Goal: Task Accomplishment & Management: Use online tool/utility

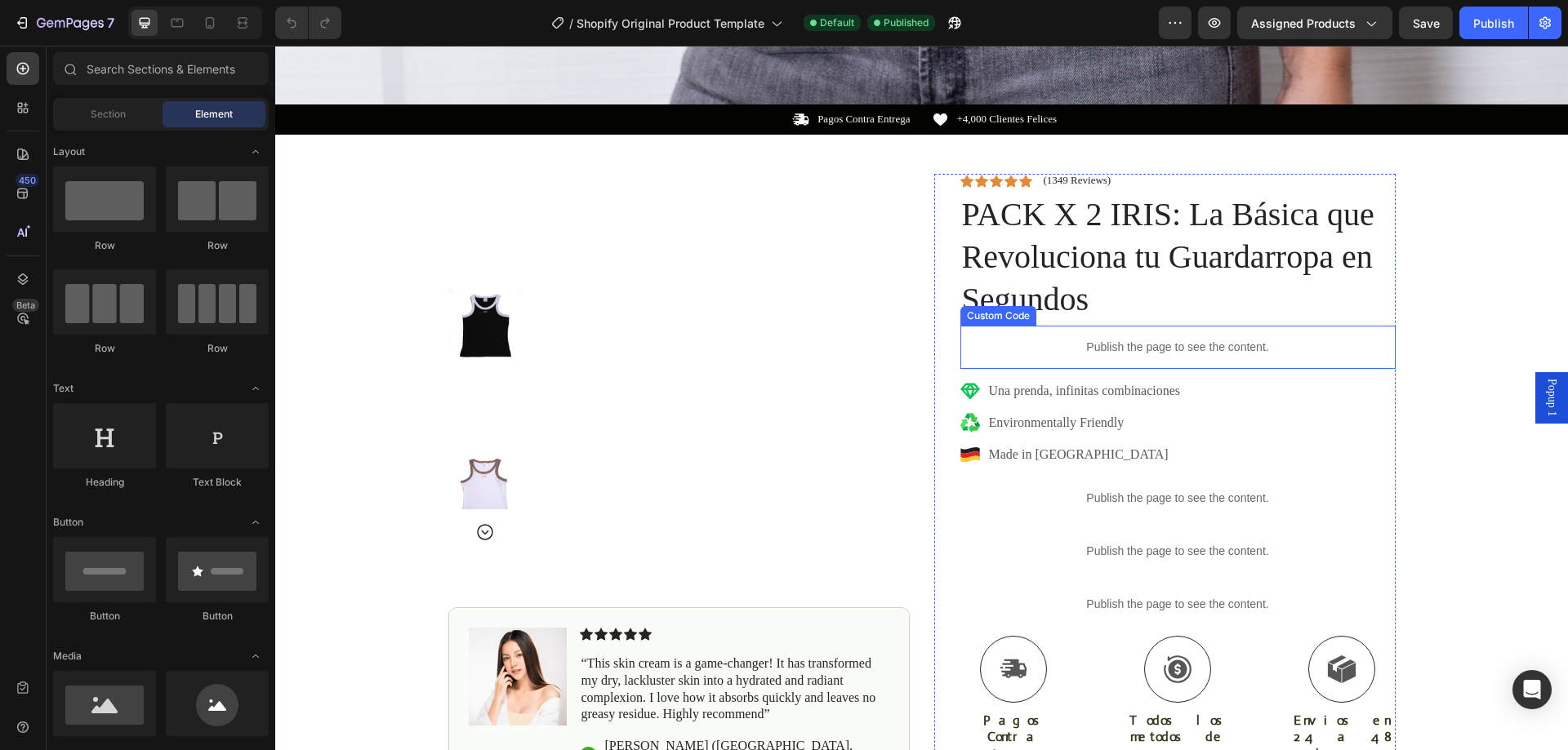
scroll to position [980, 0]
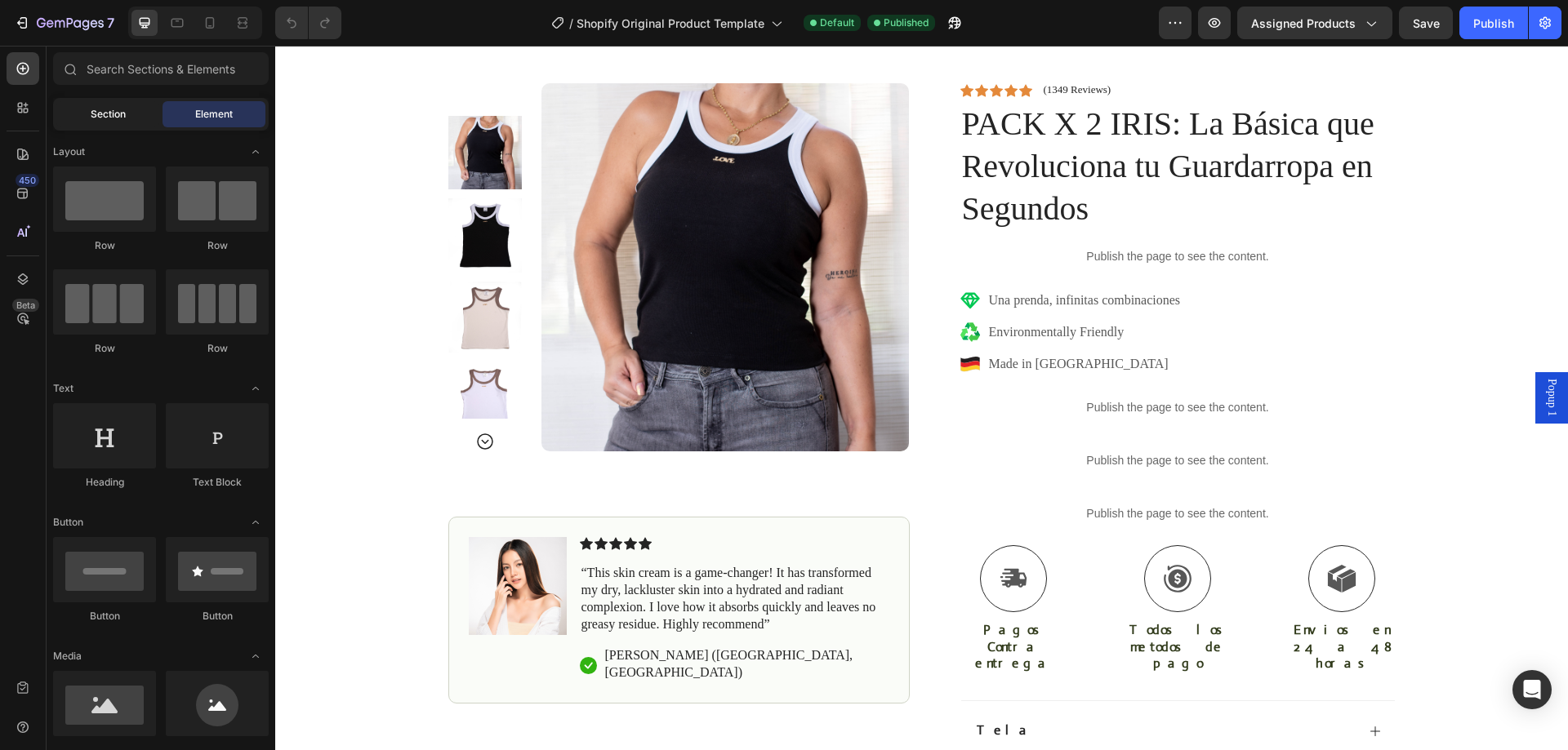
click at [106, 106] on div "Section" at bounding box center [108, 113] width 103 height 26
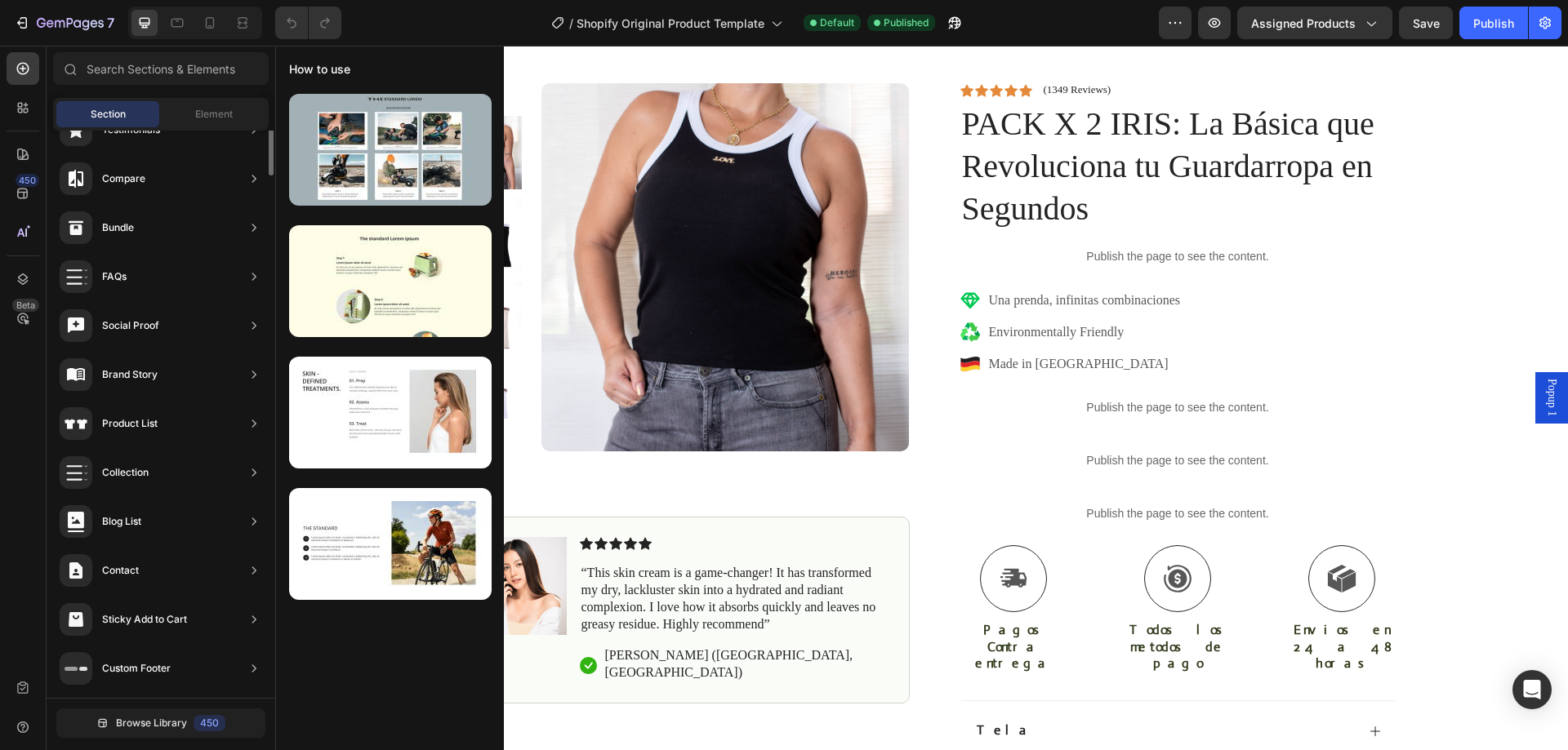
scroll to position [0, 0]
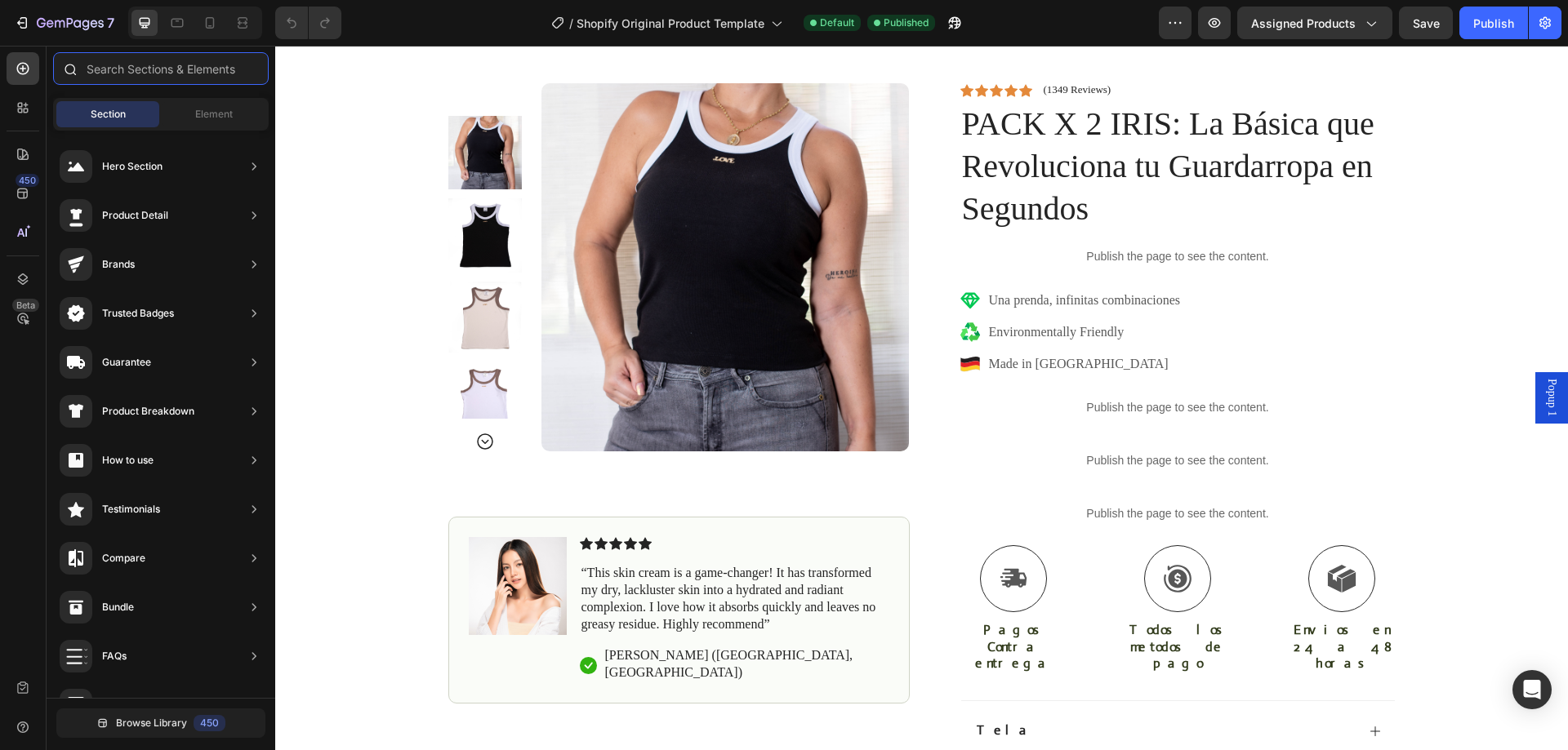
click at [110, 72] on input "text" at bounding box center [161, 68] width 215 height 33
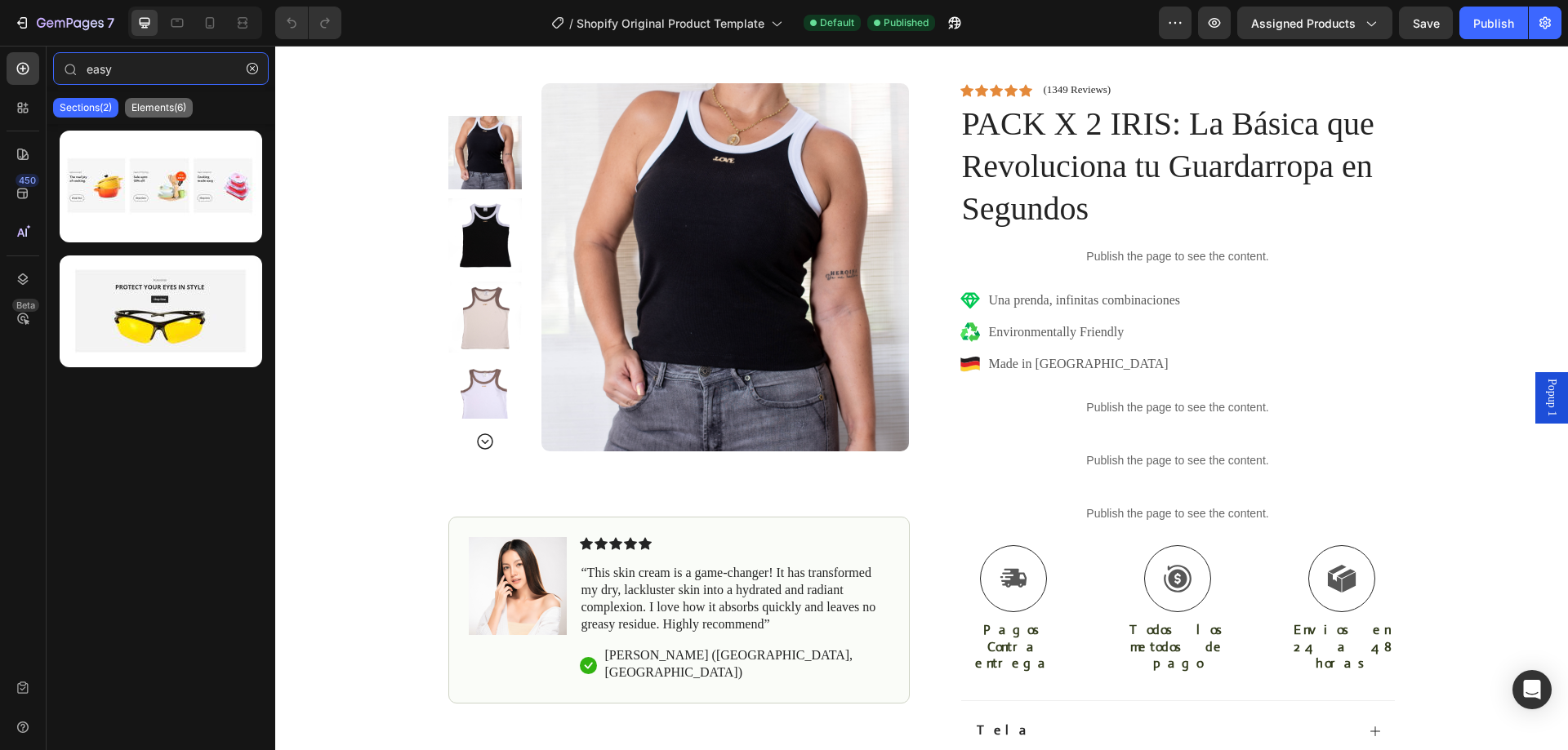
type input "easy"
click at [160, 98] on div "Elements(6)" at bounding box center [159, 108] width 67 height 19
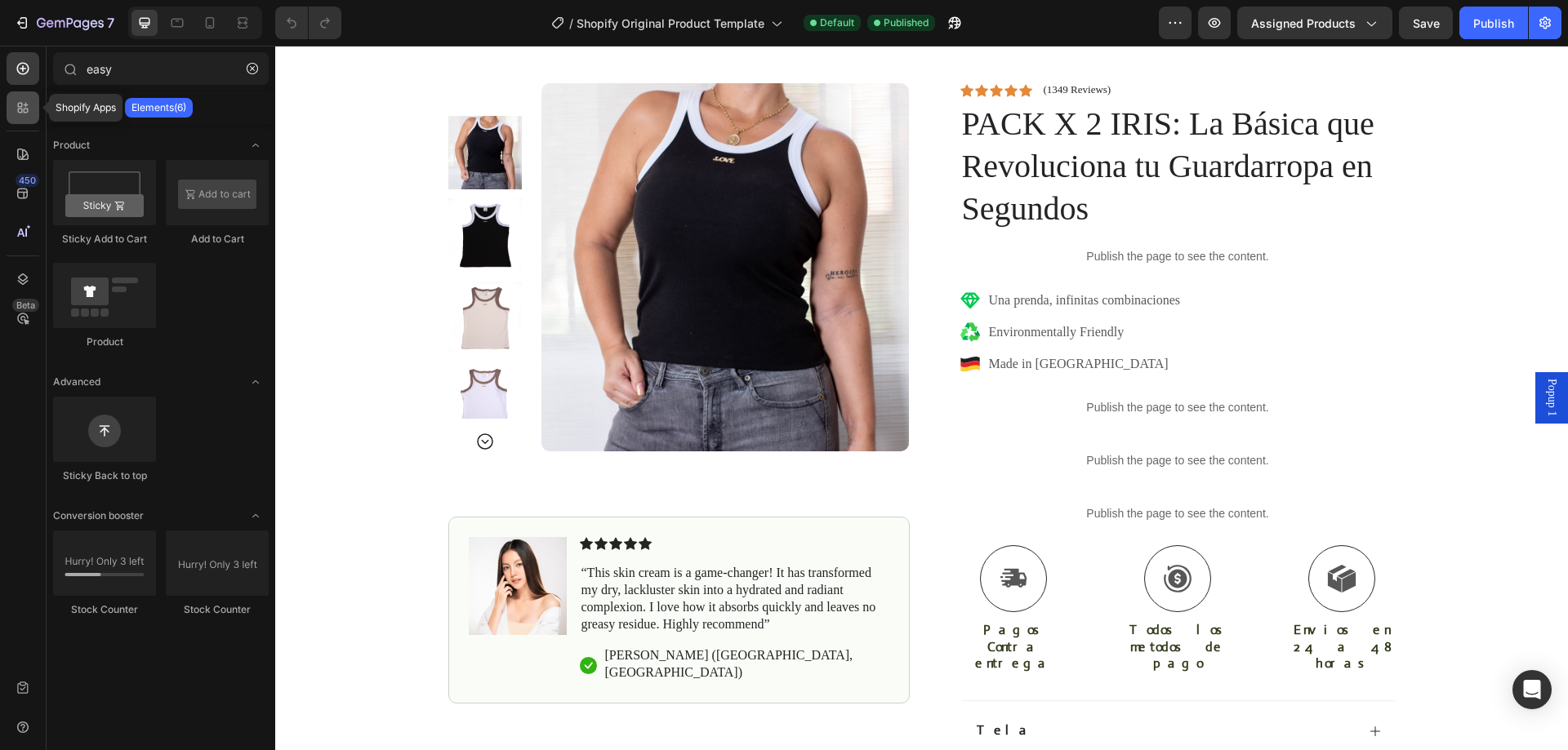
click at [23, 114] on icon at bounding box center [22, 108] width 16 height 16
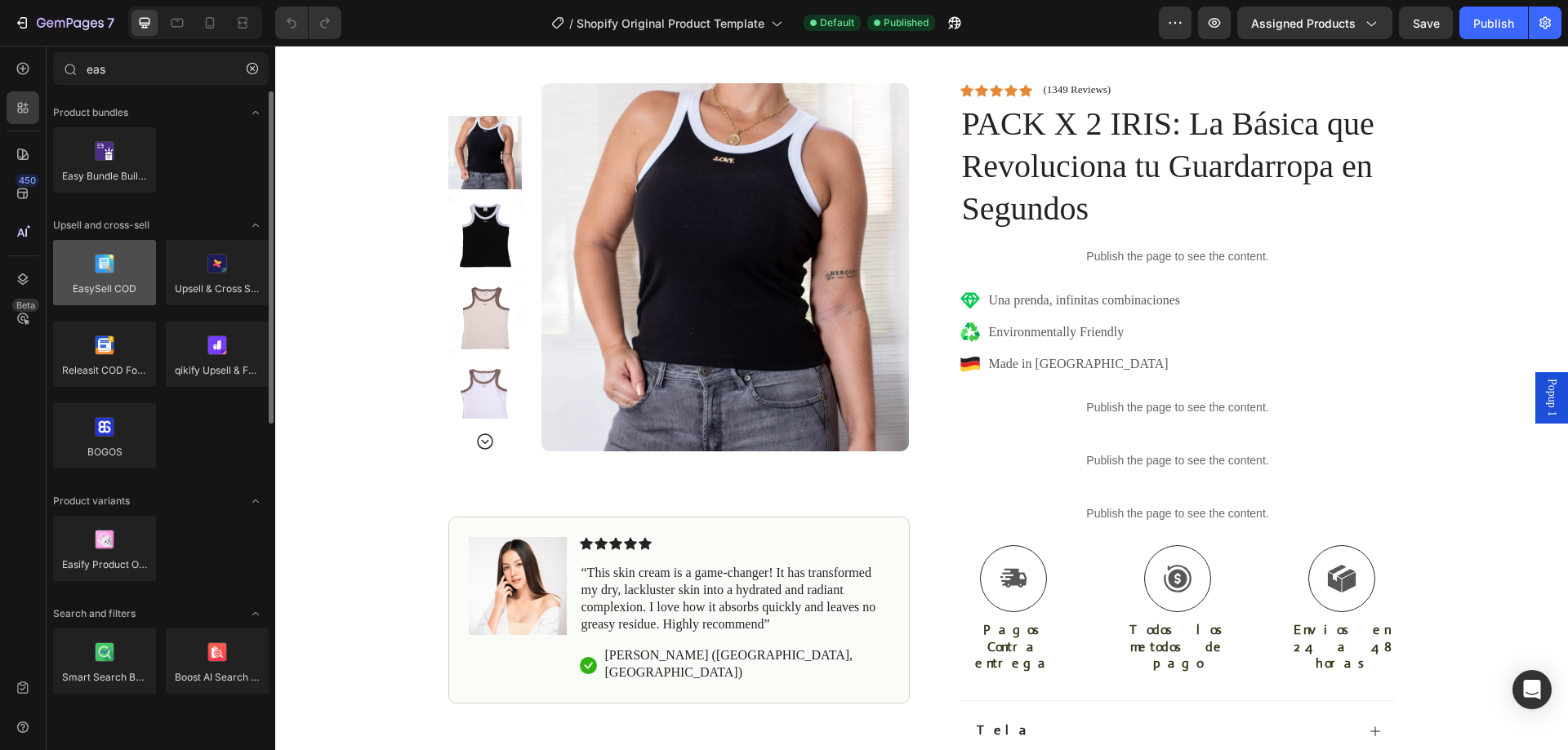
click at [111, 262] on div at bounding box center [104, 273] width 103 height 65
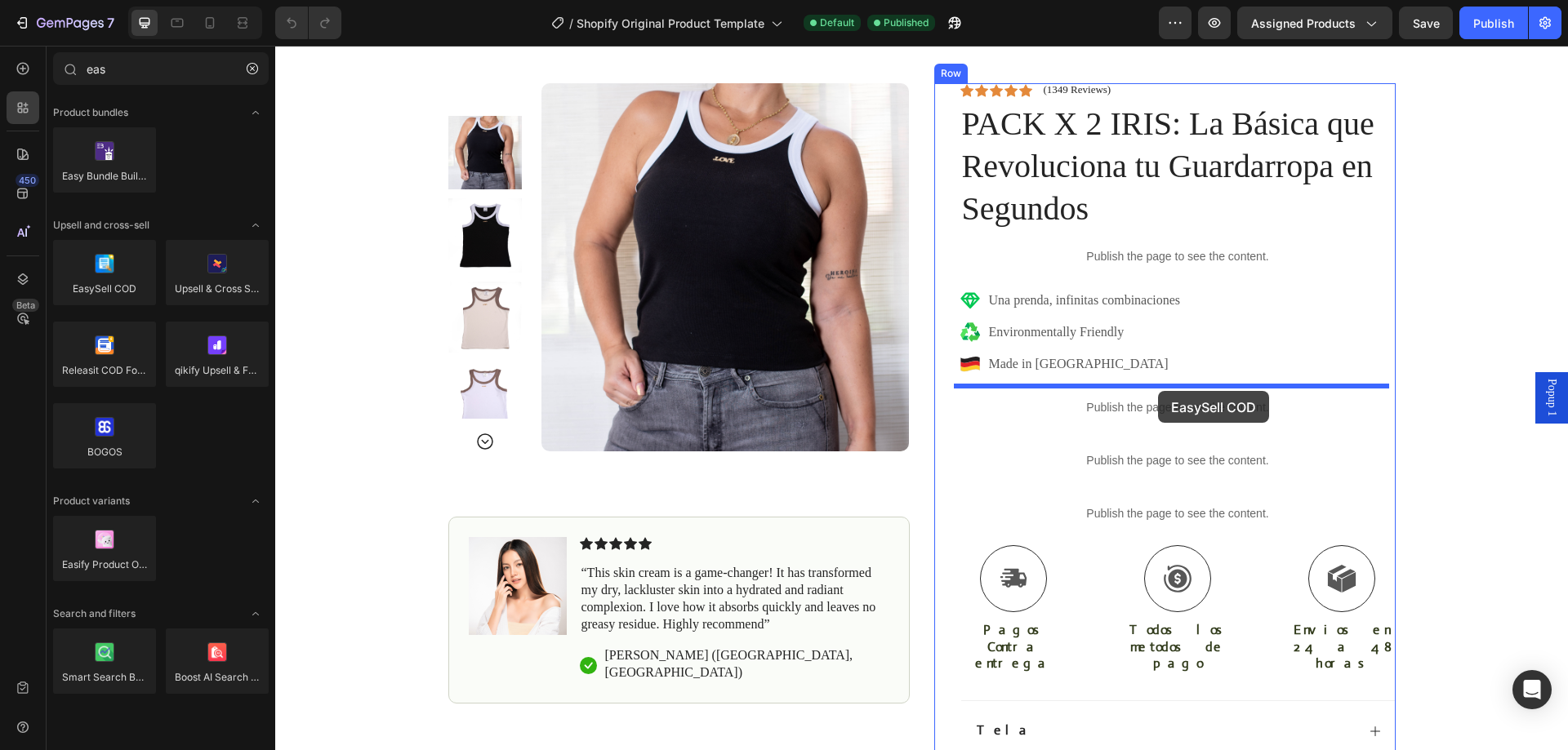
drag, startPoint x: 379, startPoint y: 330, endPoint x: 1158, endPoint y: 391, distance: 781.4
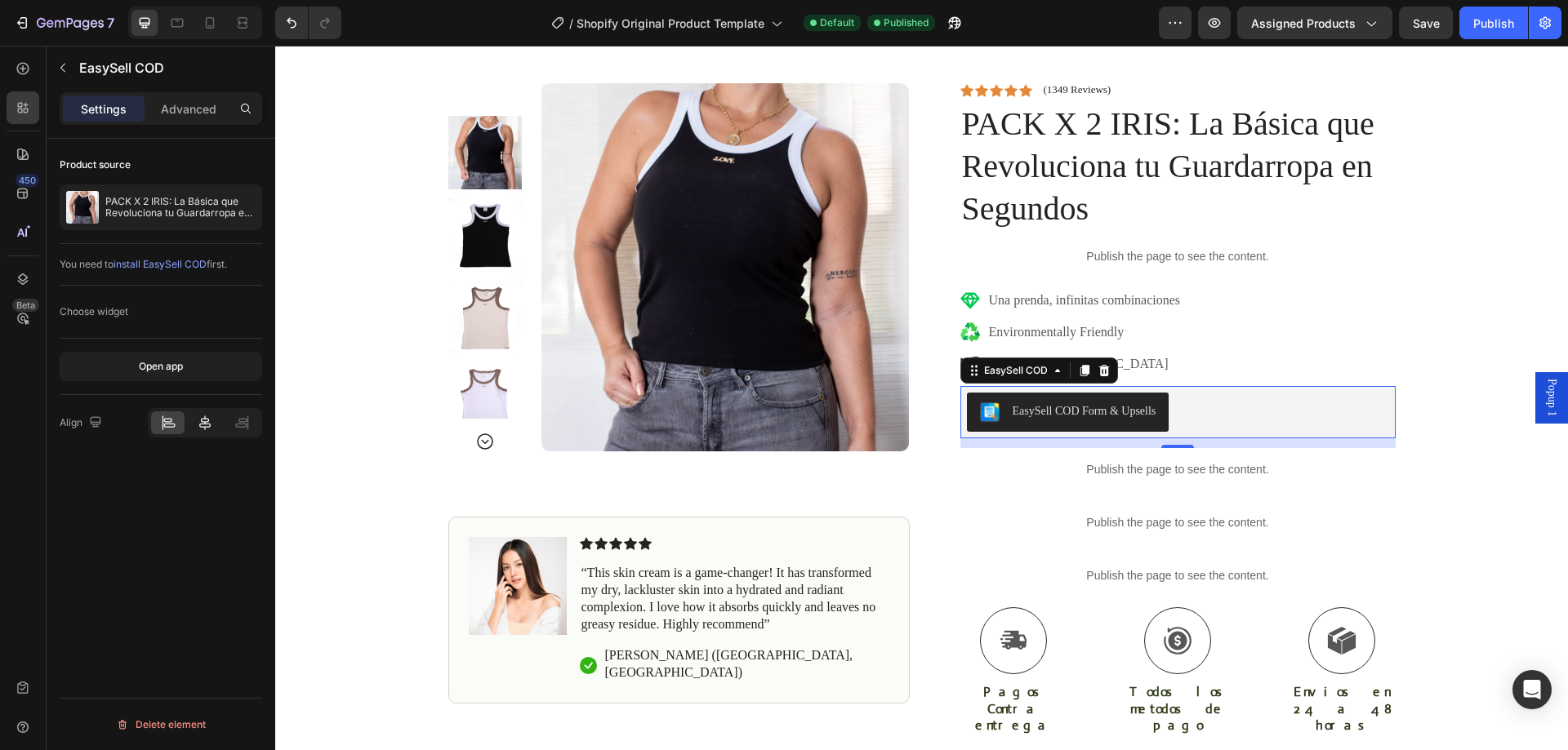
click at [208, 433] on div at bounding box center [204, 423] width 34 height 23
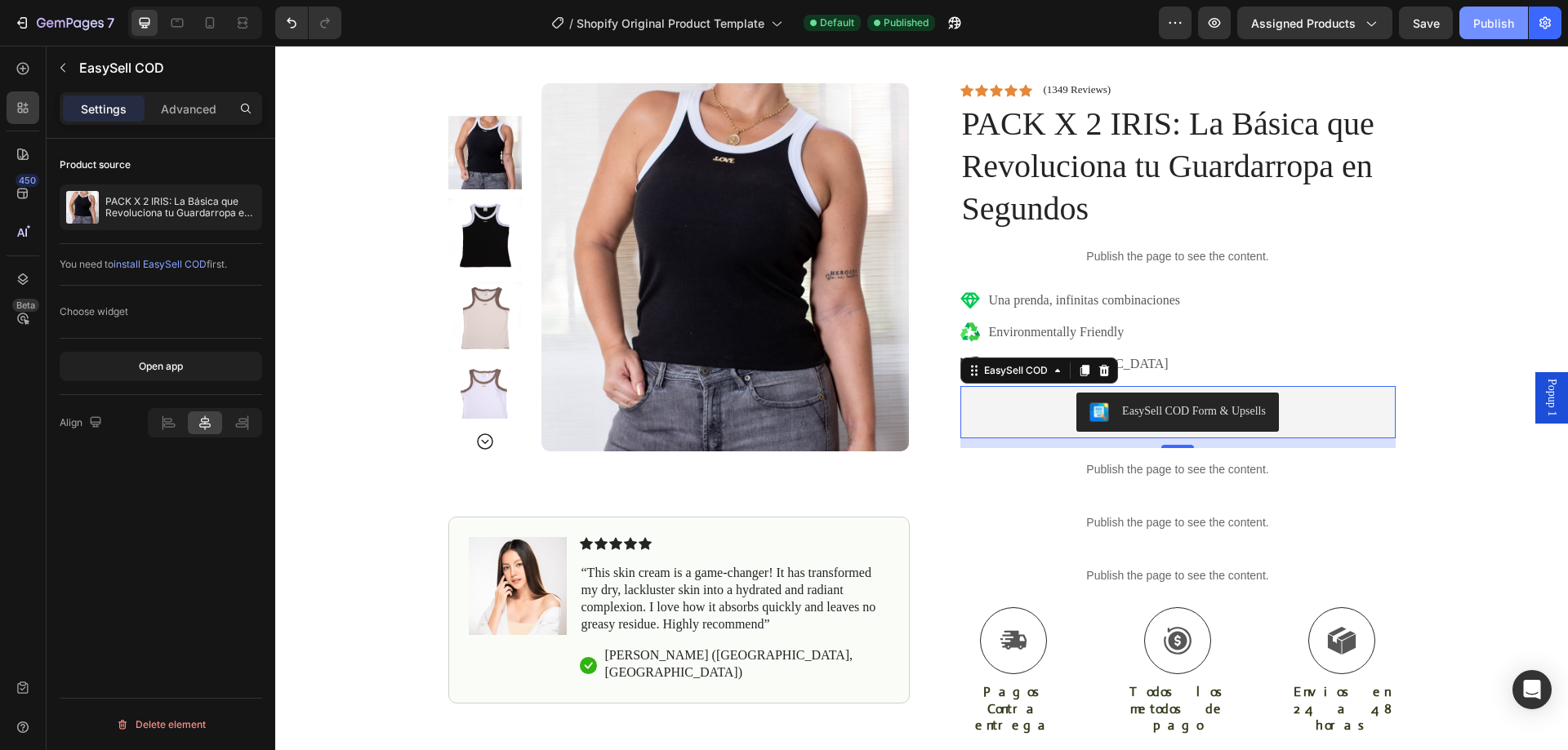
click at [1499, 30] on div "Publish" at bounding box center [1494, 23] width 40 height 17
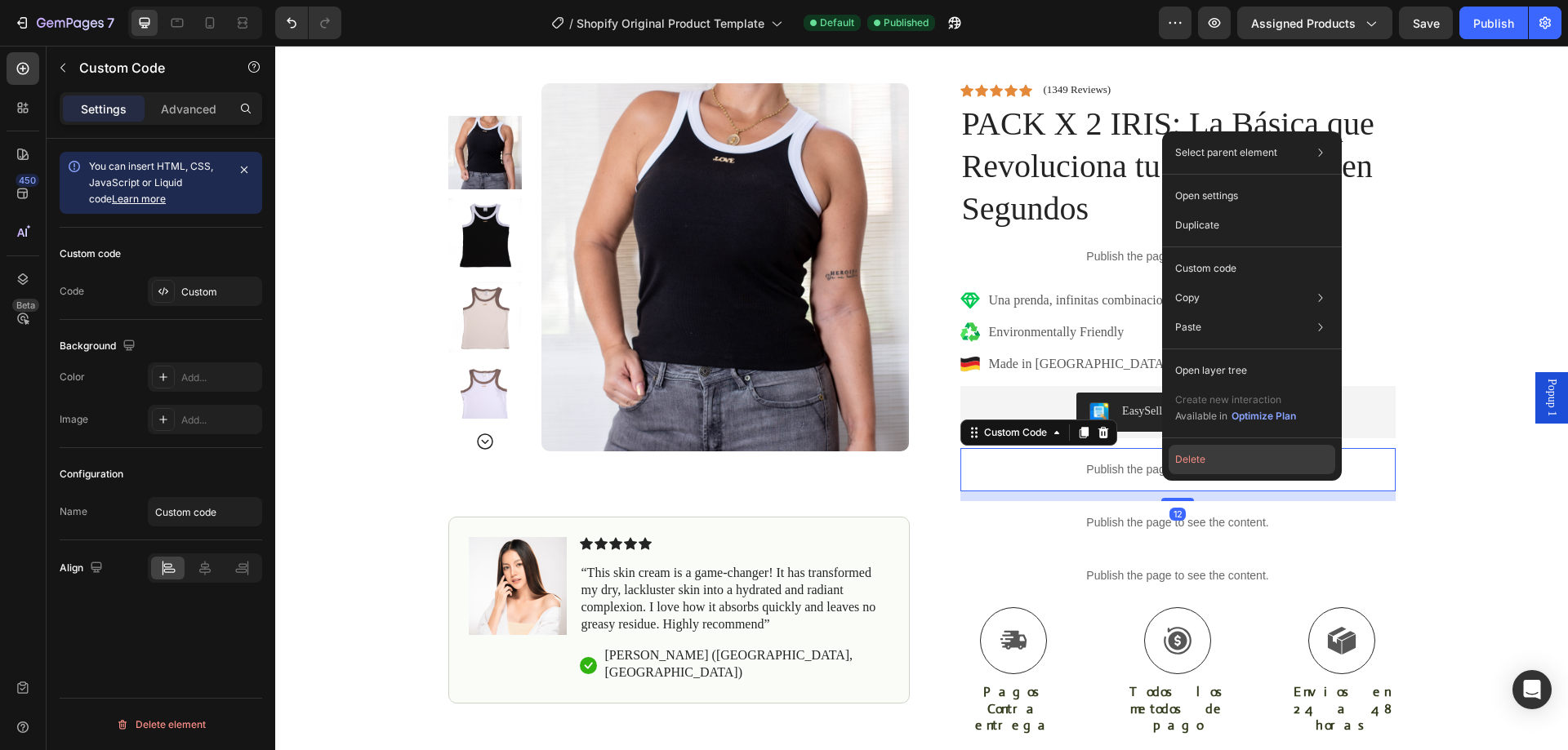
click at [1187, 462] on button "Delete" at bounding box center [1252, 460] width 166 height 30
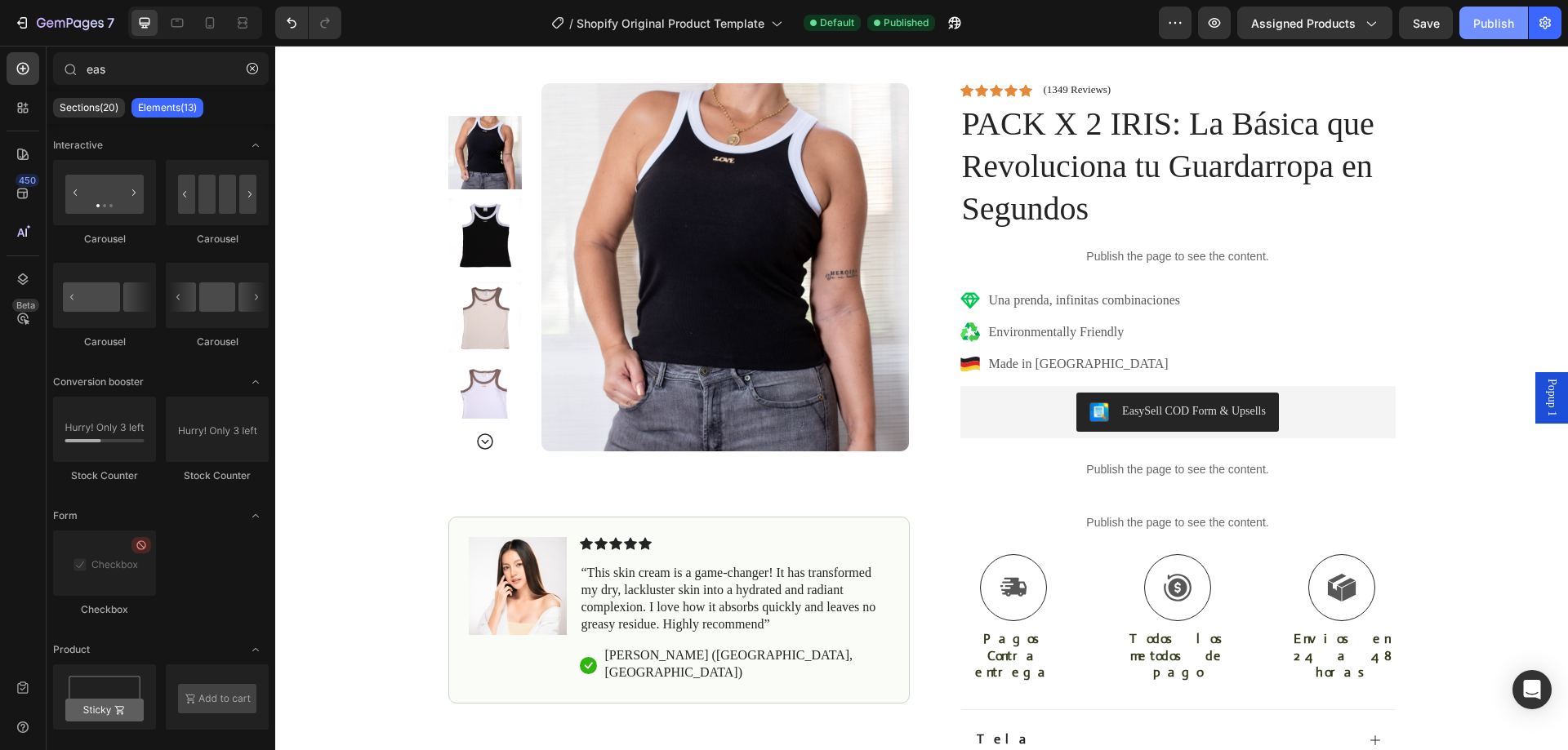
click at [1505, 13] on button "Publish" at bounding box center [1493, 23] width 68 height 33
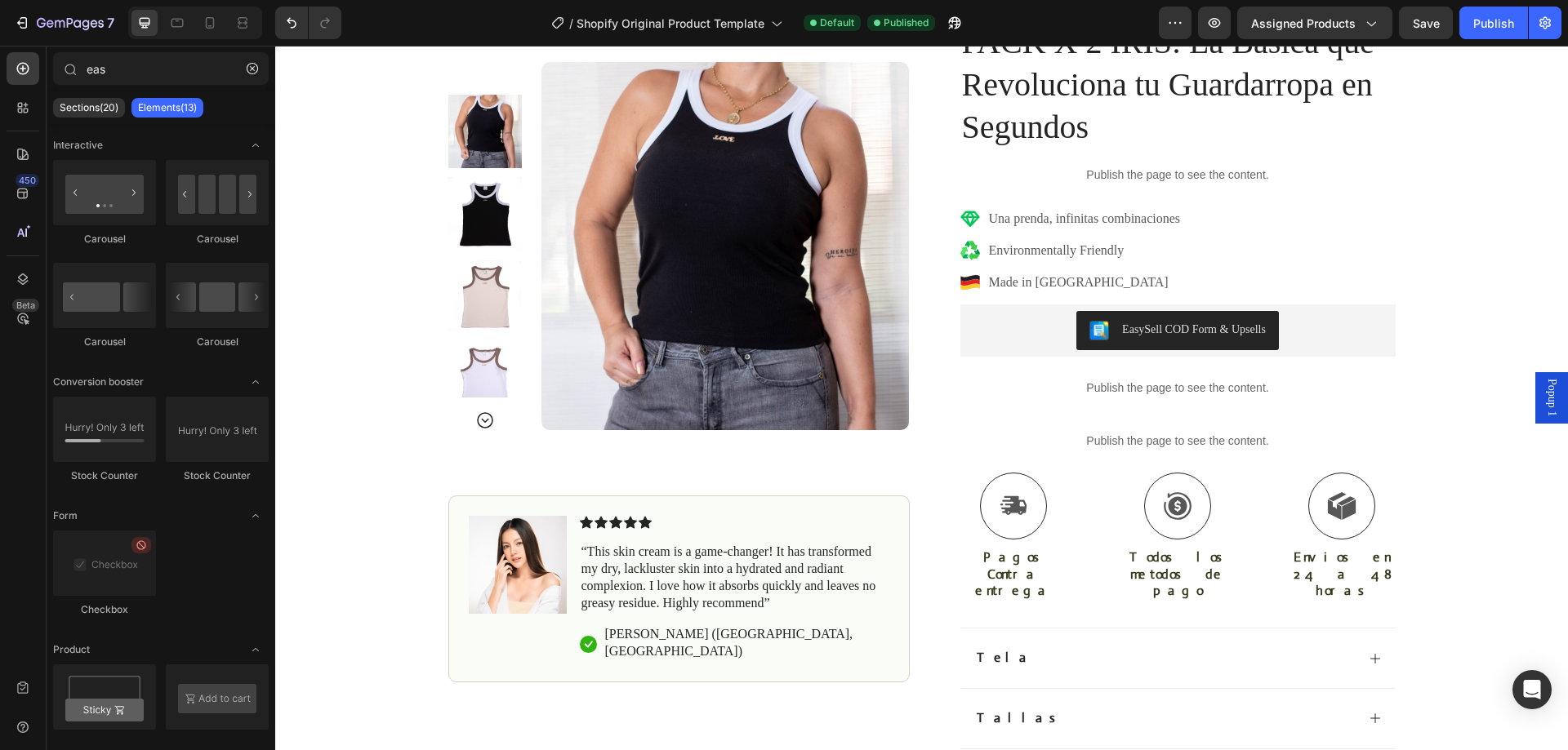
scroll to position [980, 0]
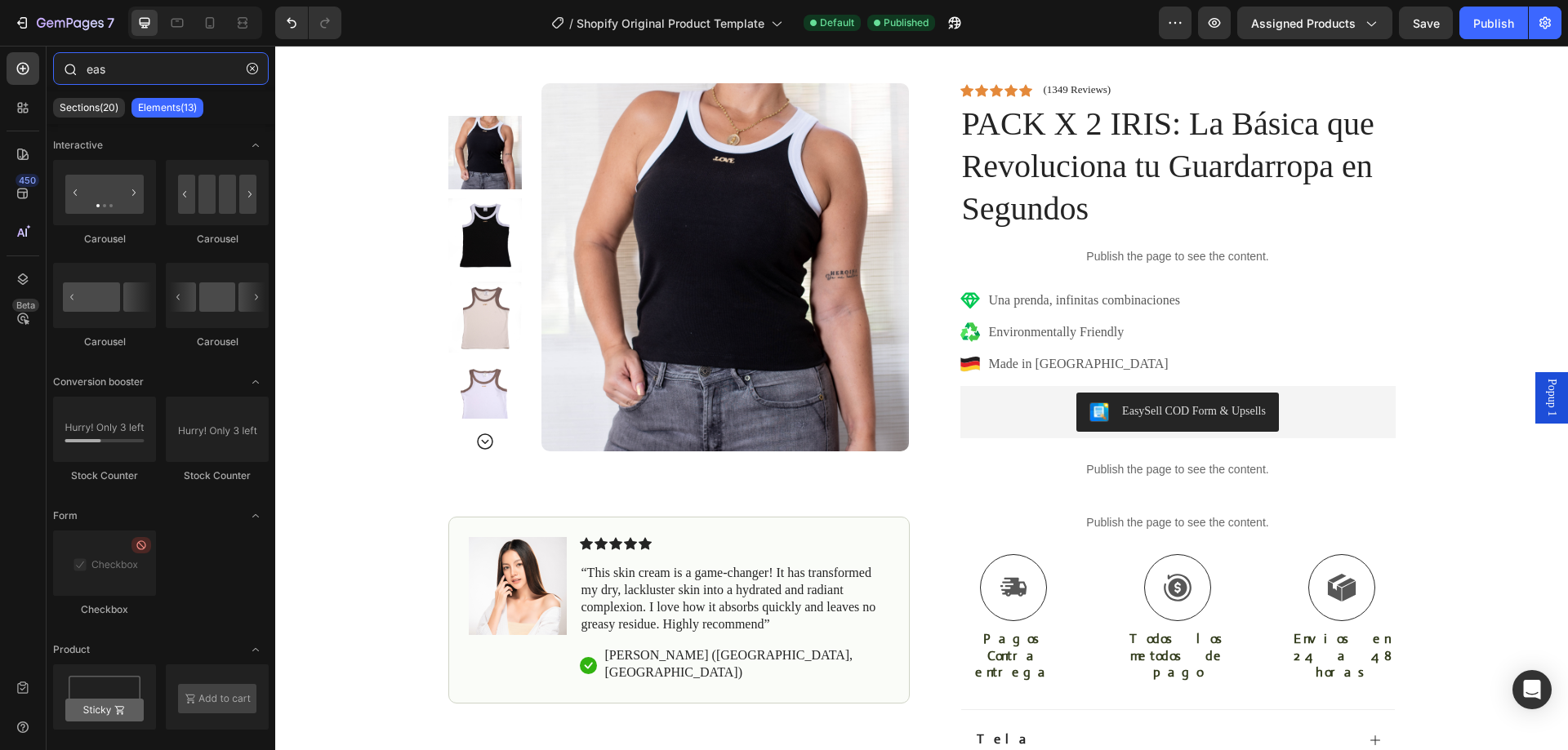
click at [156, 78] on input "eas" at bounding box center [161, 68] width 215 height 33
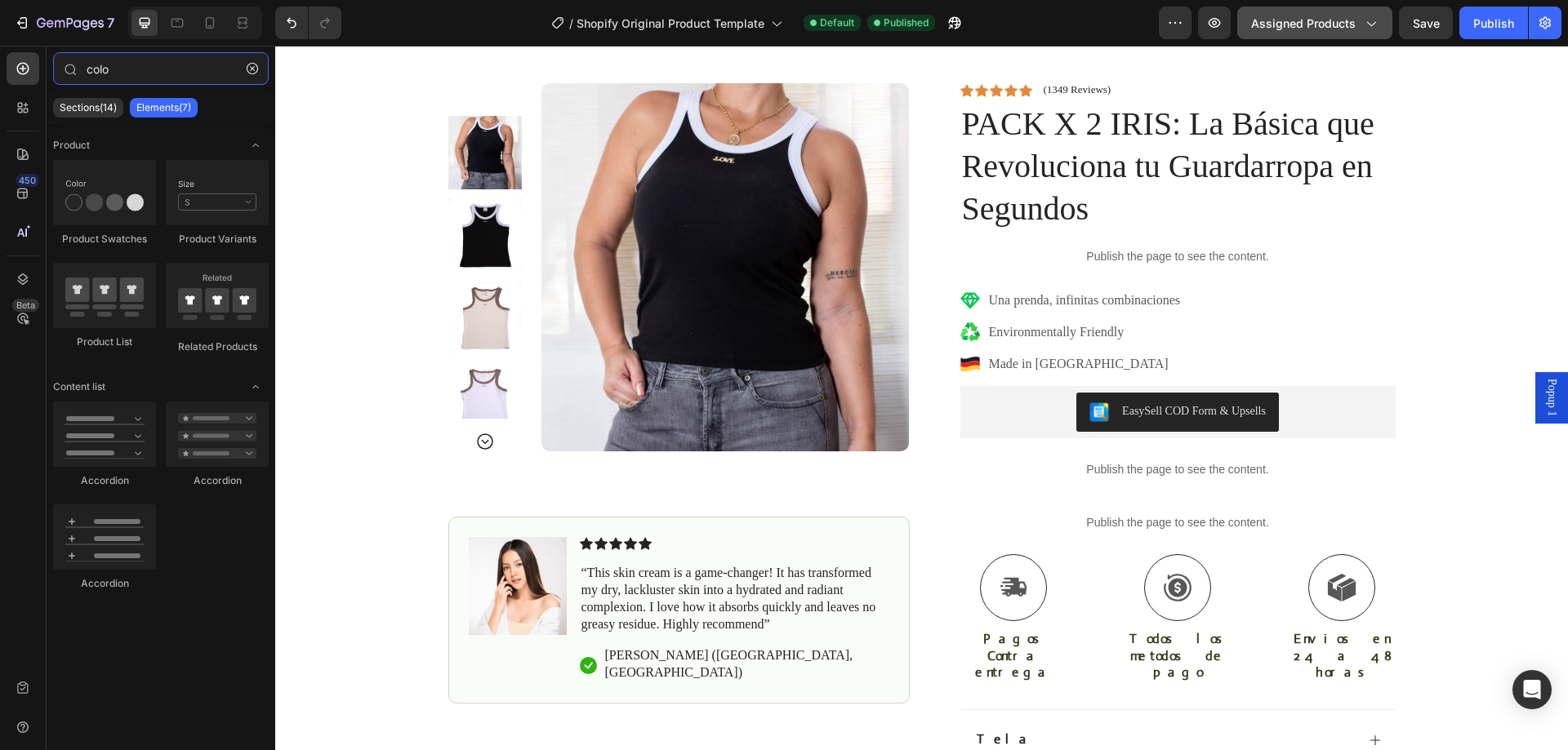
type input "colo"
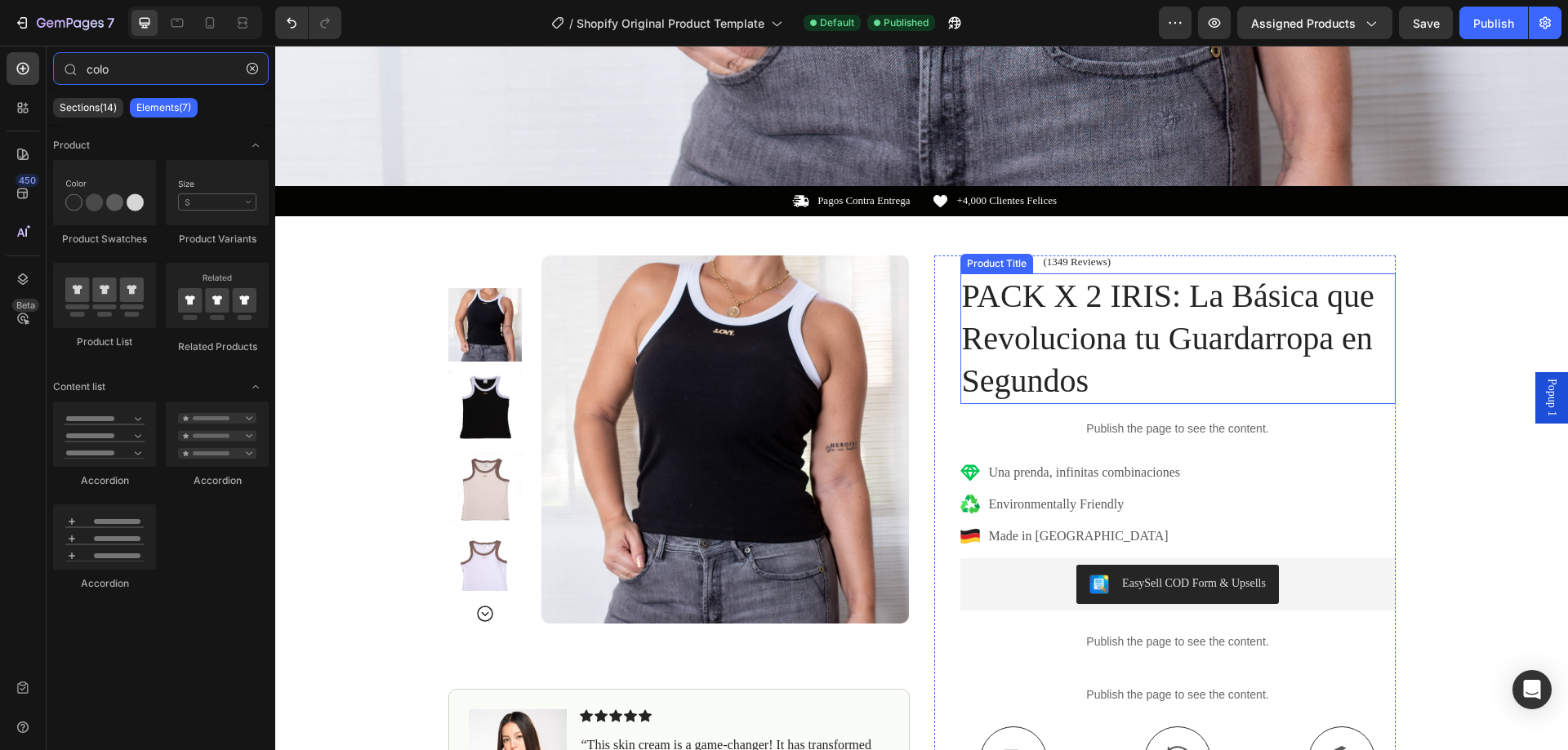
scroll to position [898, 0]
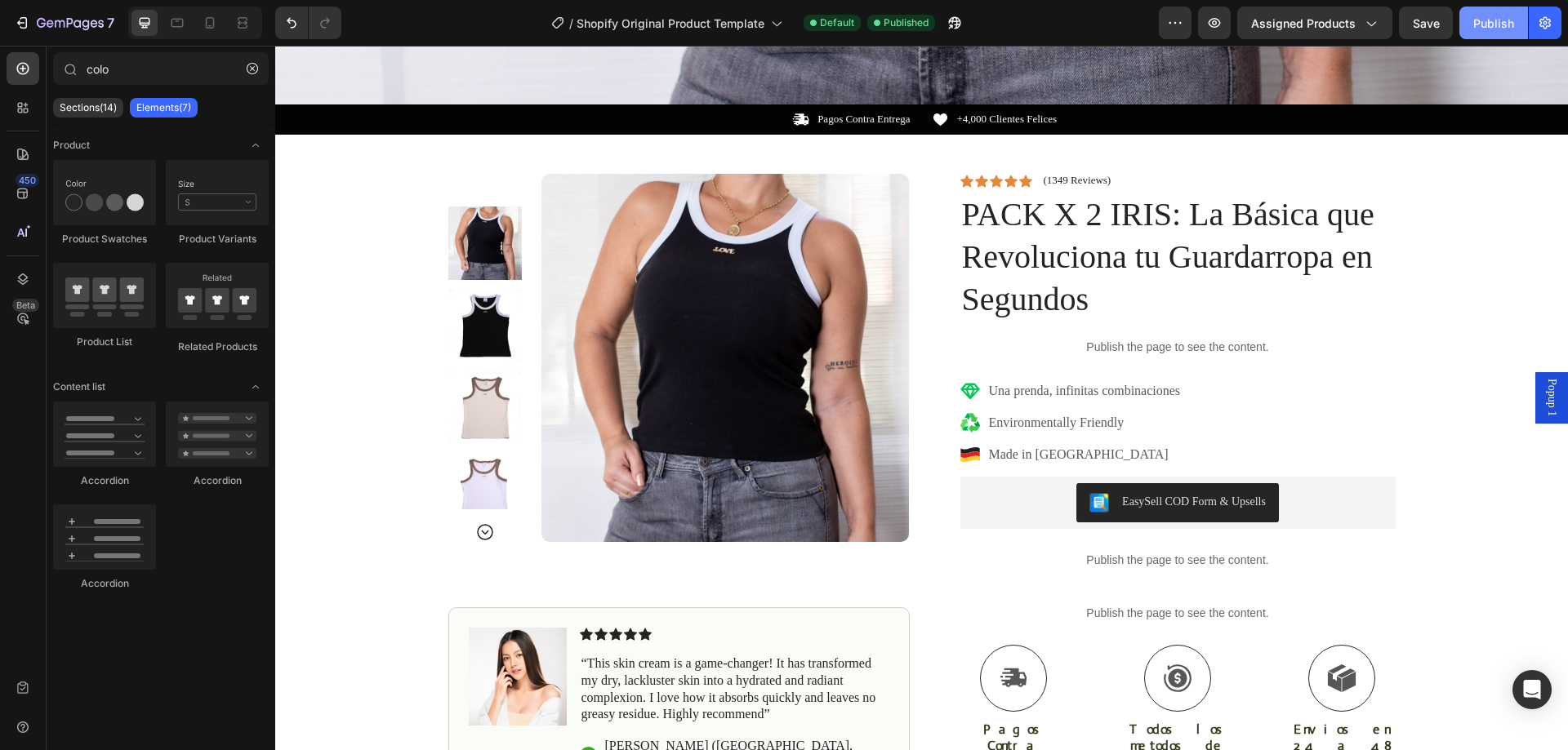
click at [1473, 21] on button "Publish" at bounding box center [1493, 23] width 68 height 33
click at [1073, 216] on h1 "PACK X 2 IRIS: La Básica que Revoluciona tu Guardarropa en Segundos" at bounding box center [1177, 258] width 436 height 131
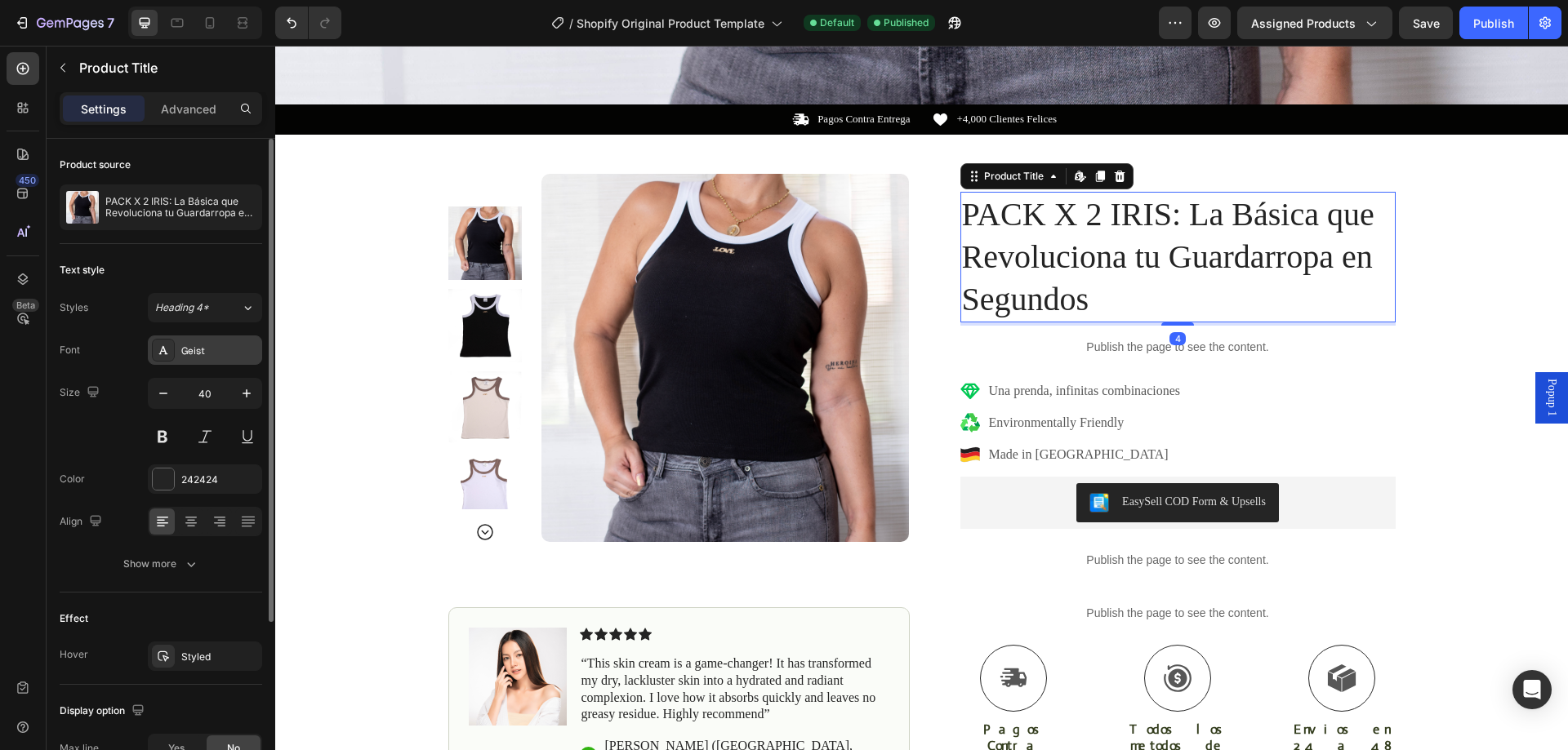
click at [214, 351] on div "Geist" at bounding box center [219, 350] width 77 height 14
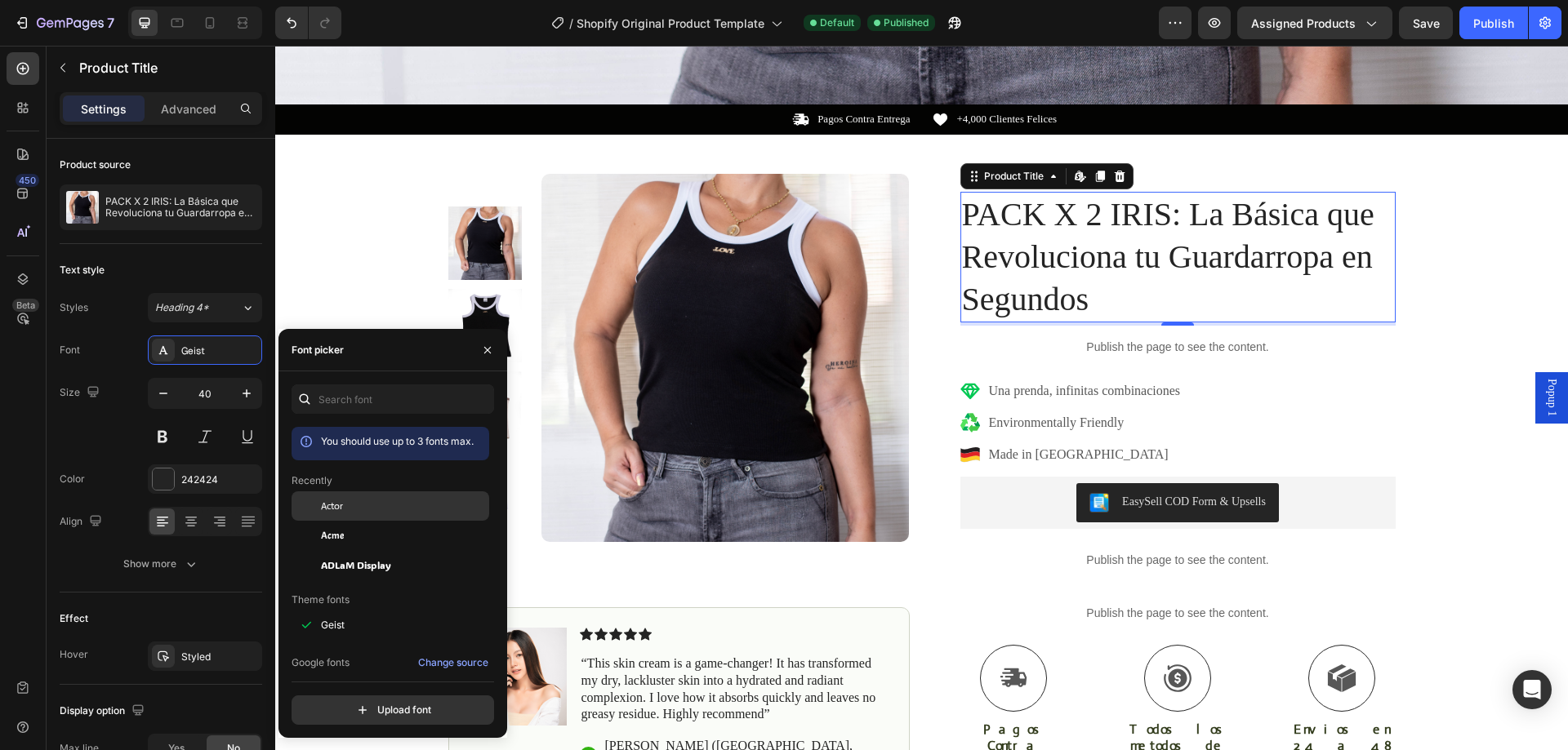
click at [362, 499] on div "Actor" at bounding box center [404, 506] width 165 height 14
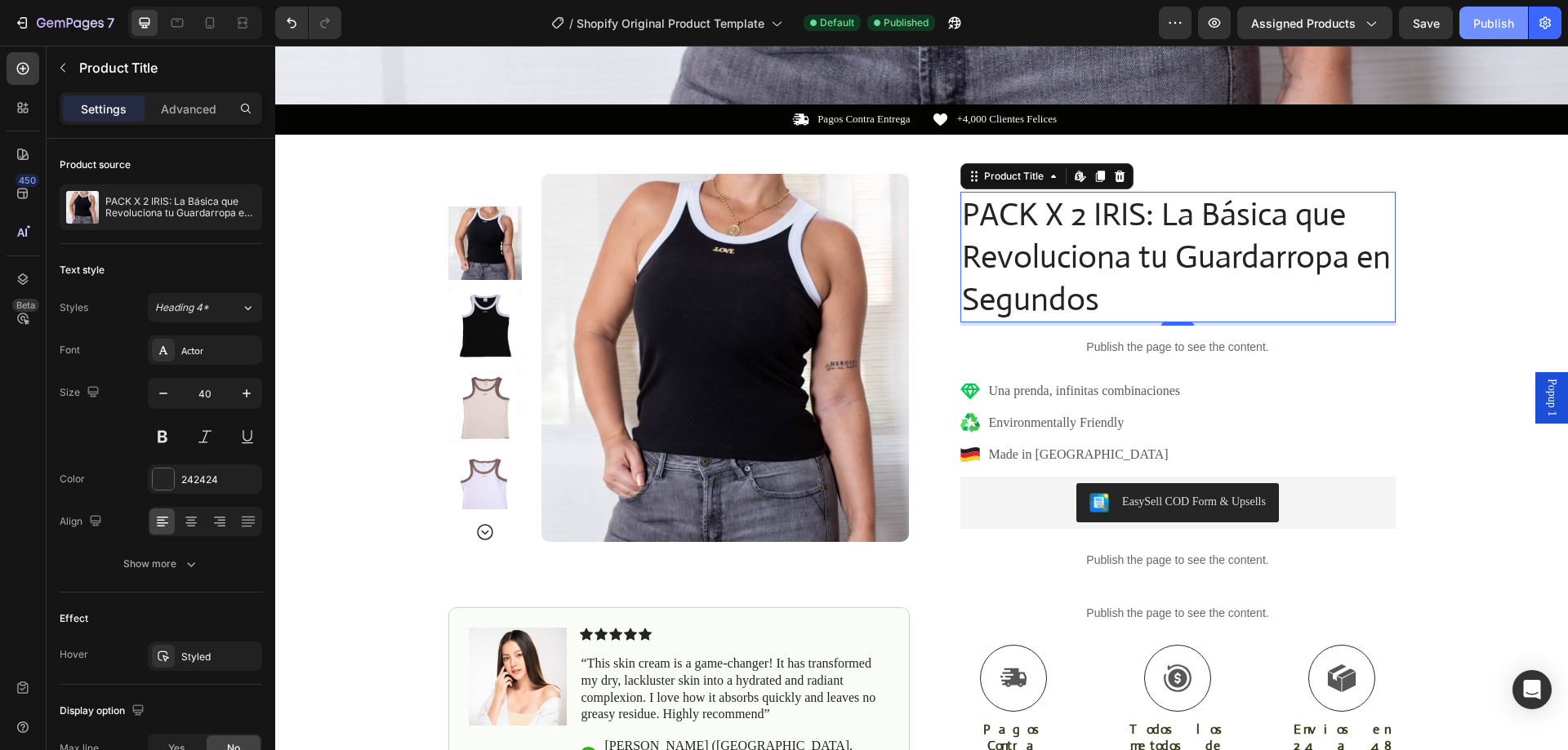
click at [1479, 21] on div "Publish" at bounding box center [1494, 23] width 40 height 17
click at [56, 32] on div "7" at bounding box center [75, 23] width 78 height 19
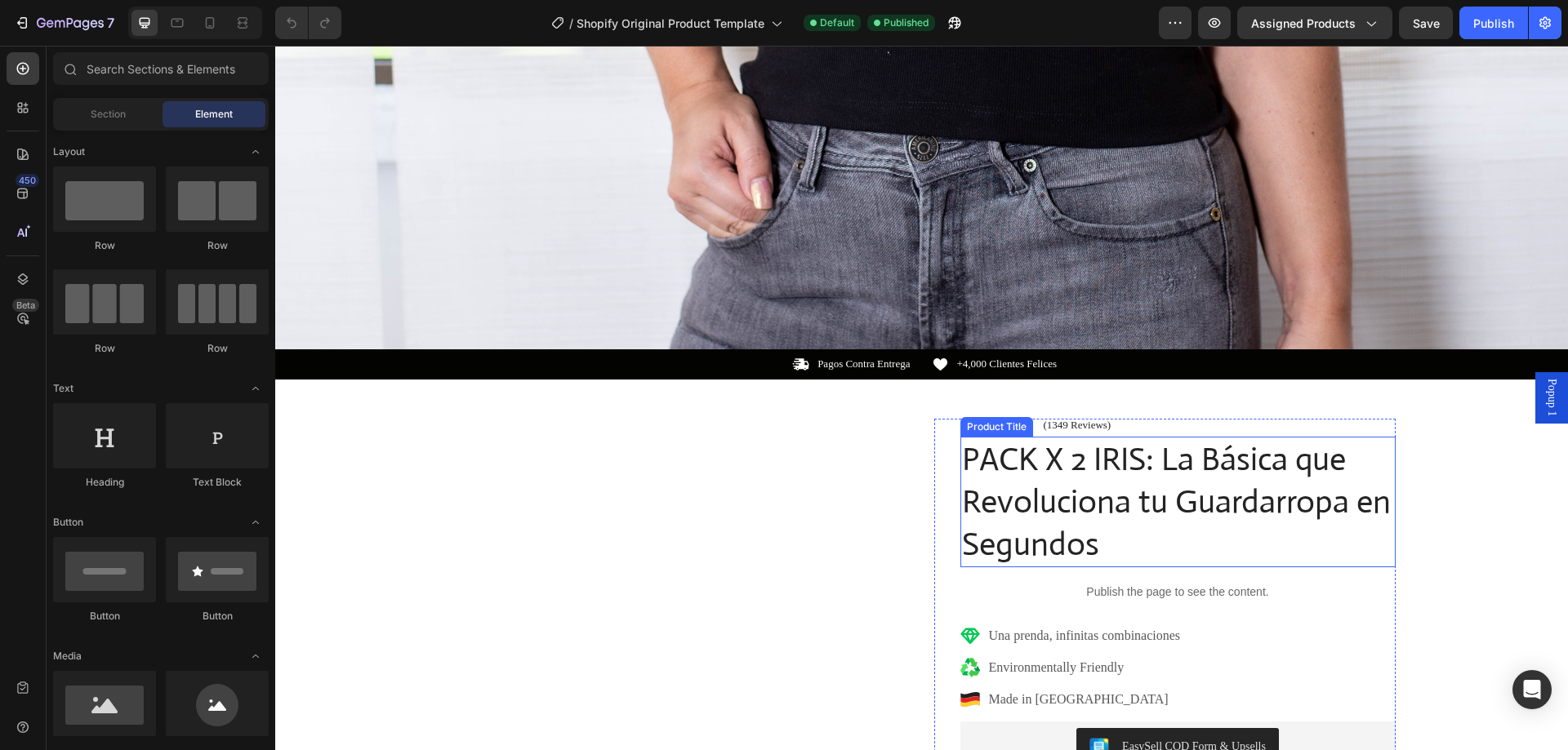
scroll to position [735, 0]
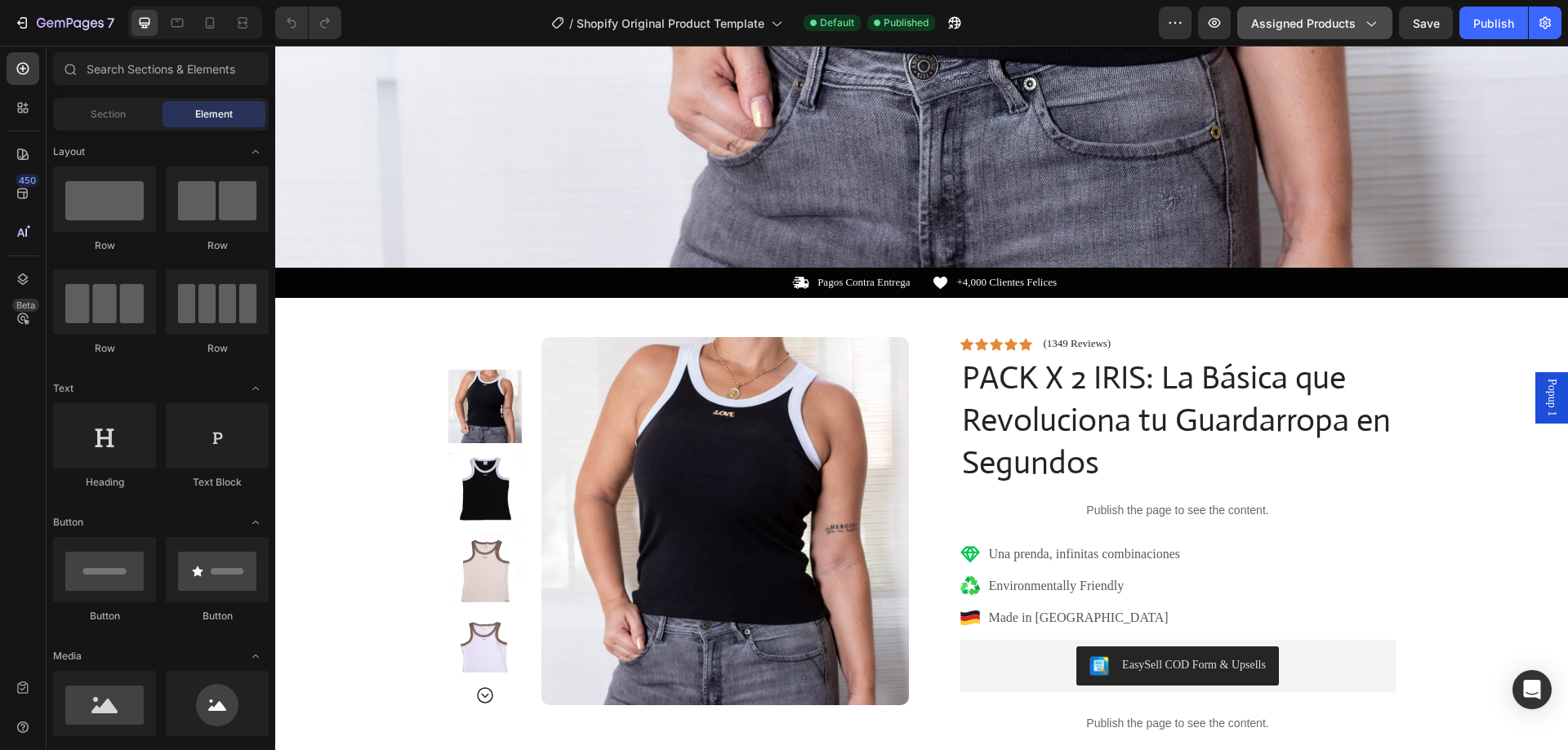
click at [1361, 14] on div "Assigned Products" at bounding box center [1315, 23] width 127 height 17
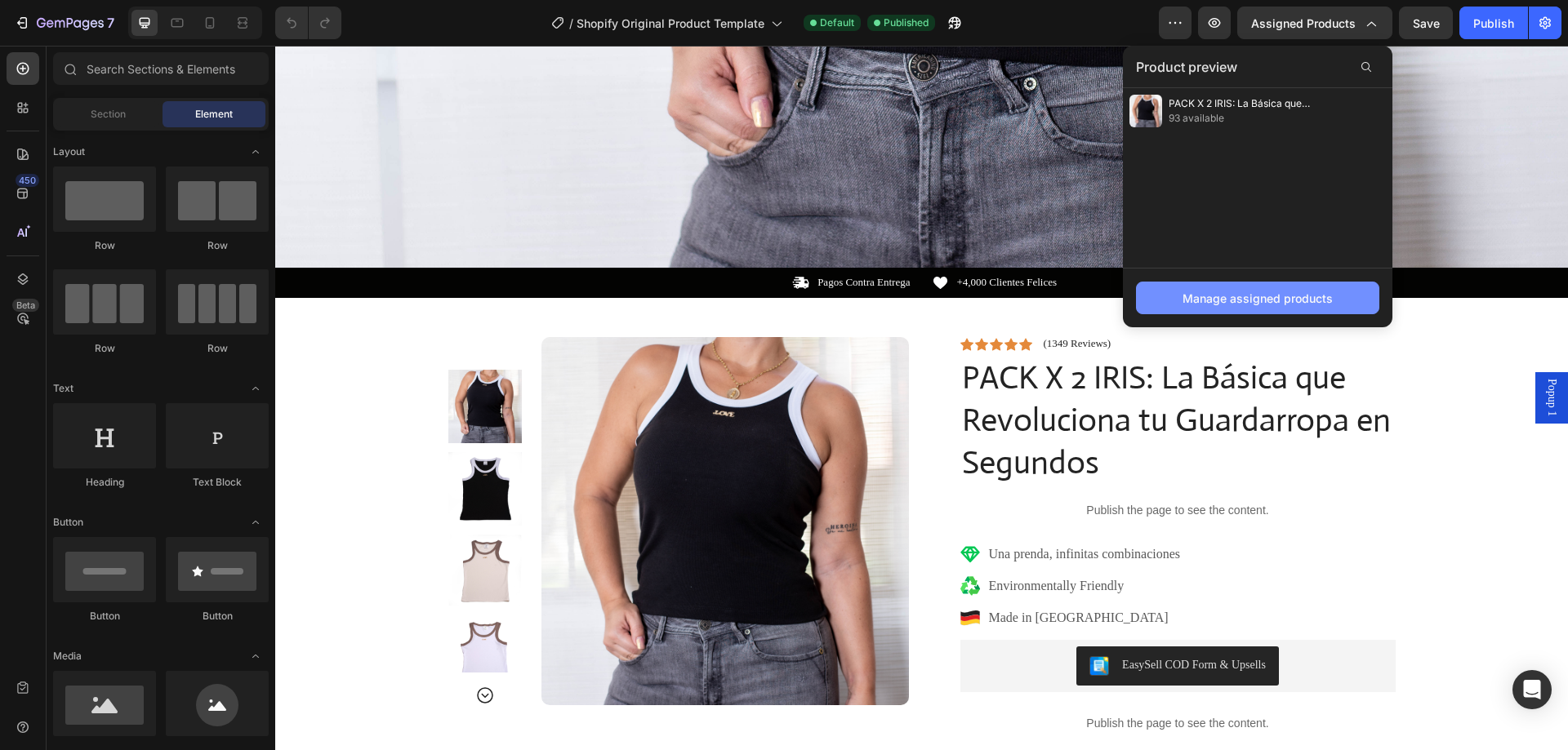
click at [1256, 300] on div "Manage assigned products" at bounding box center [1257, 298] width 150 height 17
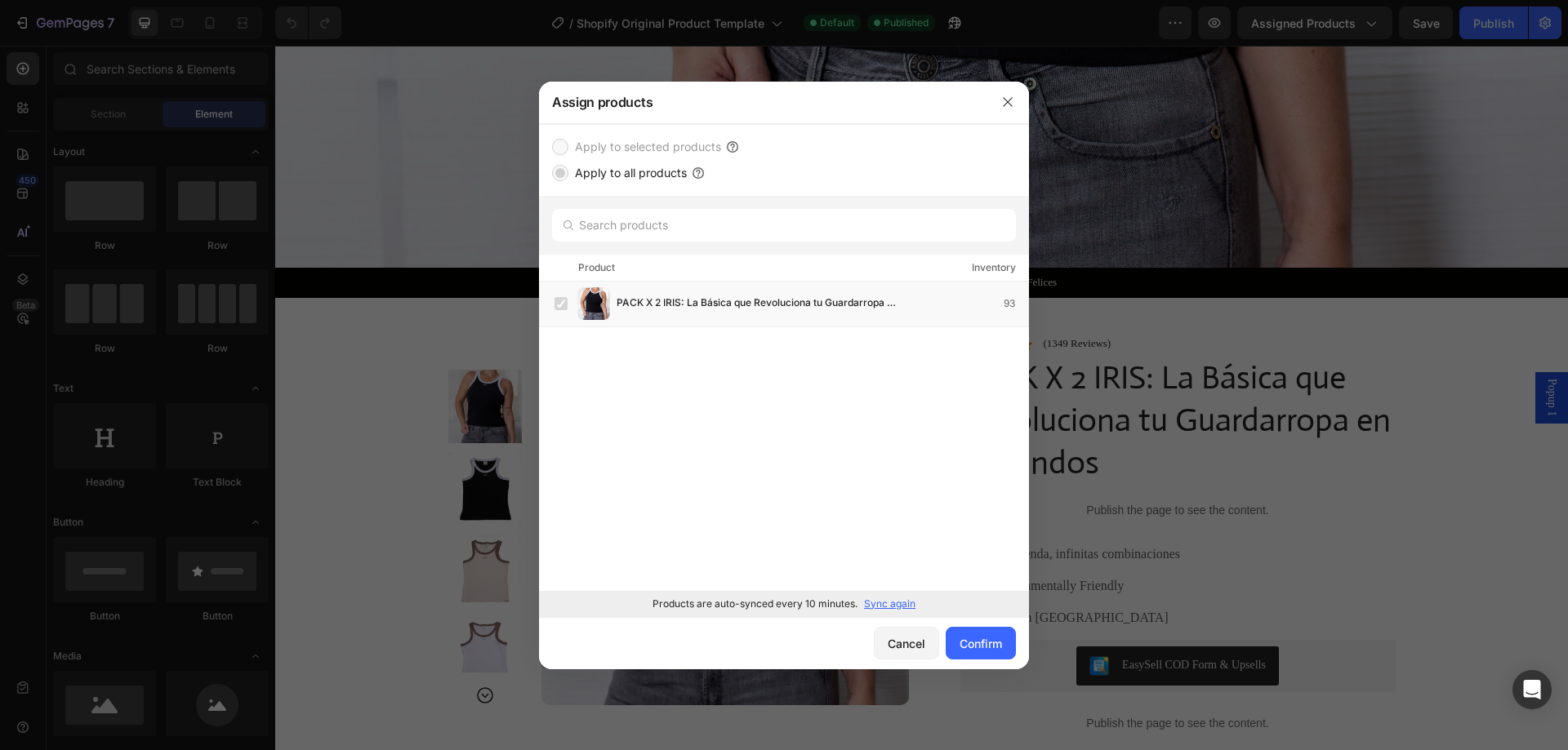
click at [620, 146] on label "Apply to selected products" at bounding box center [645, 147] width 153 height 19
click at [609, 219] on input "text" at bounding box center [784, 225] width 464 height 33
click at [646, 219] on input "text" at bounding box center [784, 225] width 464 height 33
click at [917, 655] on button "Cancel" at bounding box center [906, 643] width 65 height 33
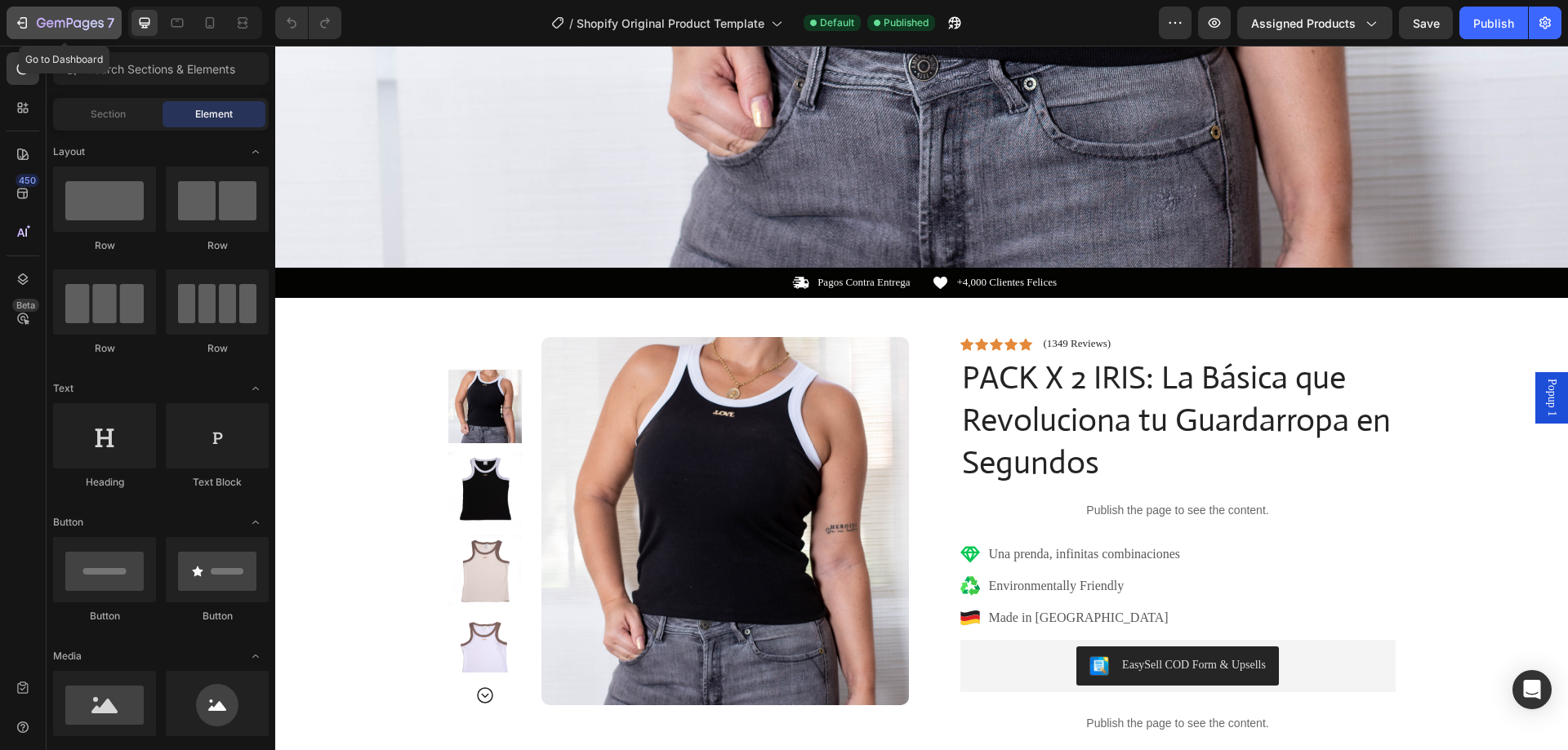
click at [36, 30] on div "7" at bounding box center [63, 23] width 100 height 19
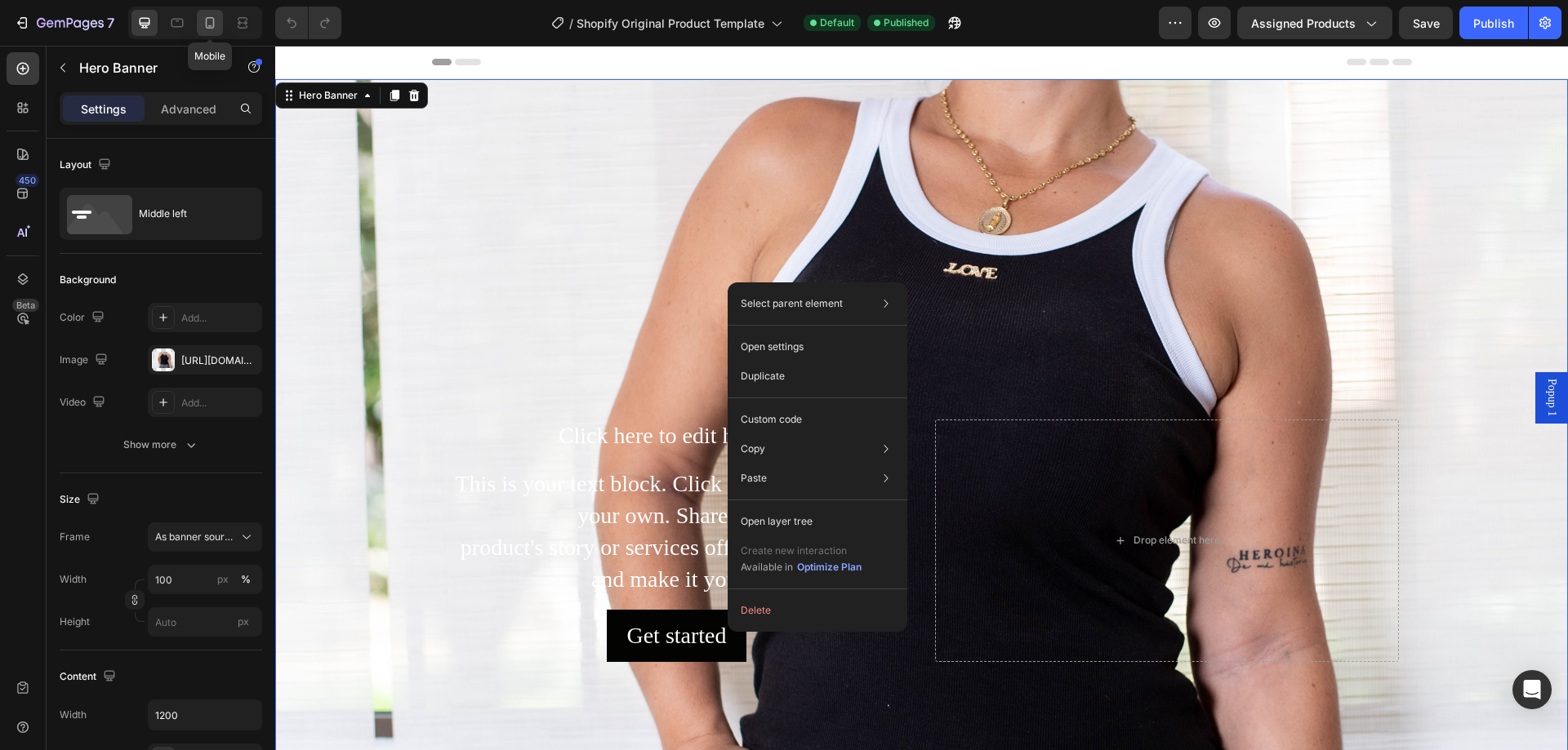
click at [219, 16] on div at bounding box center [210, 22] width 26 height 26
type input "Auto"
type input "100%"
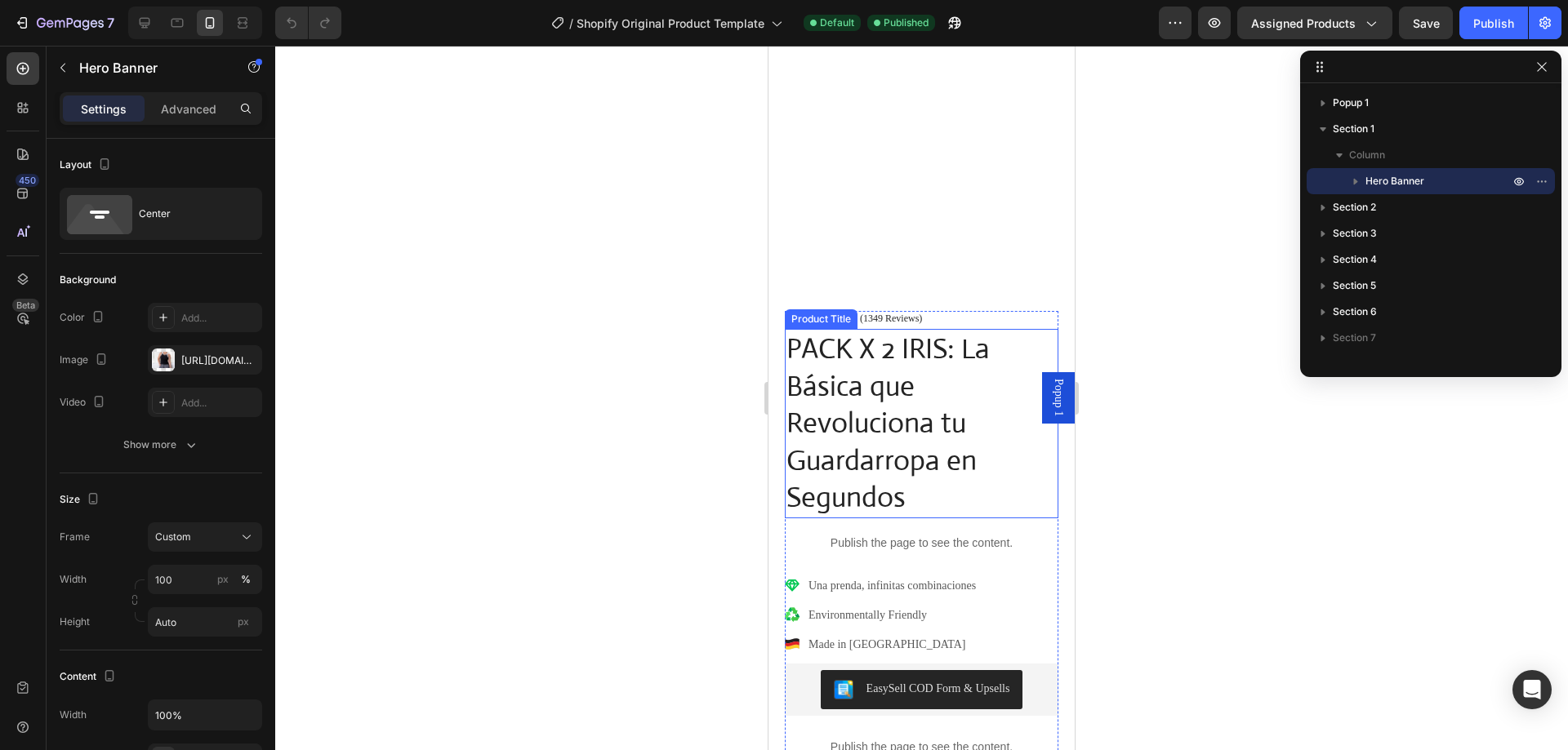
scroll to position [489, 0]
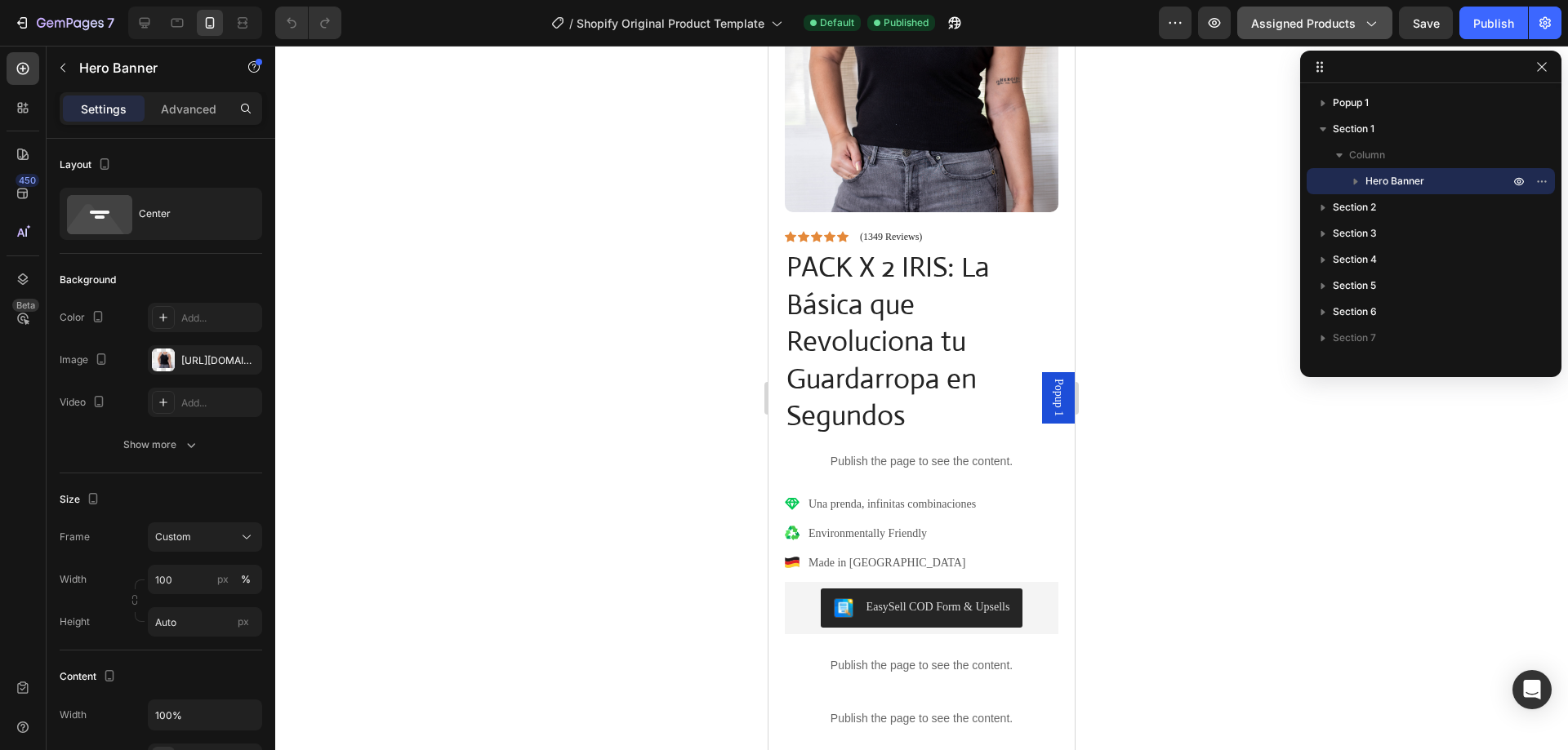
click at [1347, 33] on button "Assigned Products" at bounding box center [1314, 23] width 155 height 33
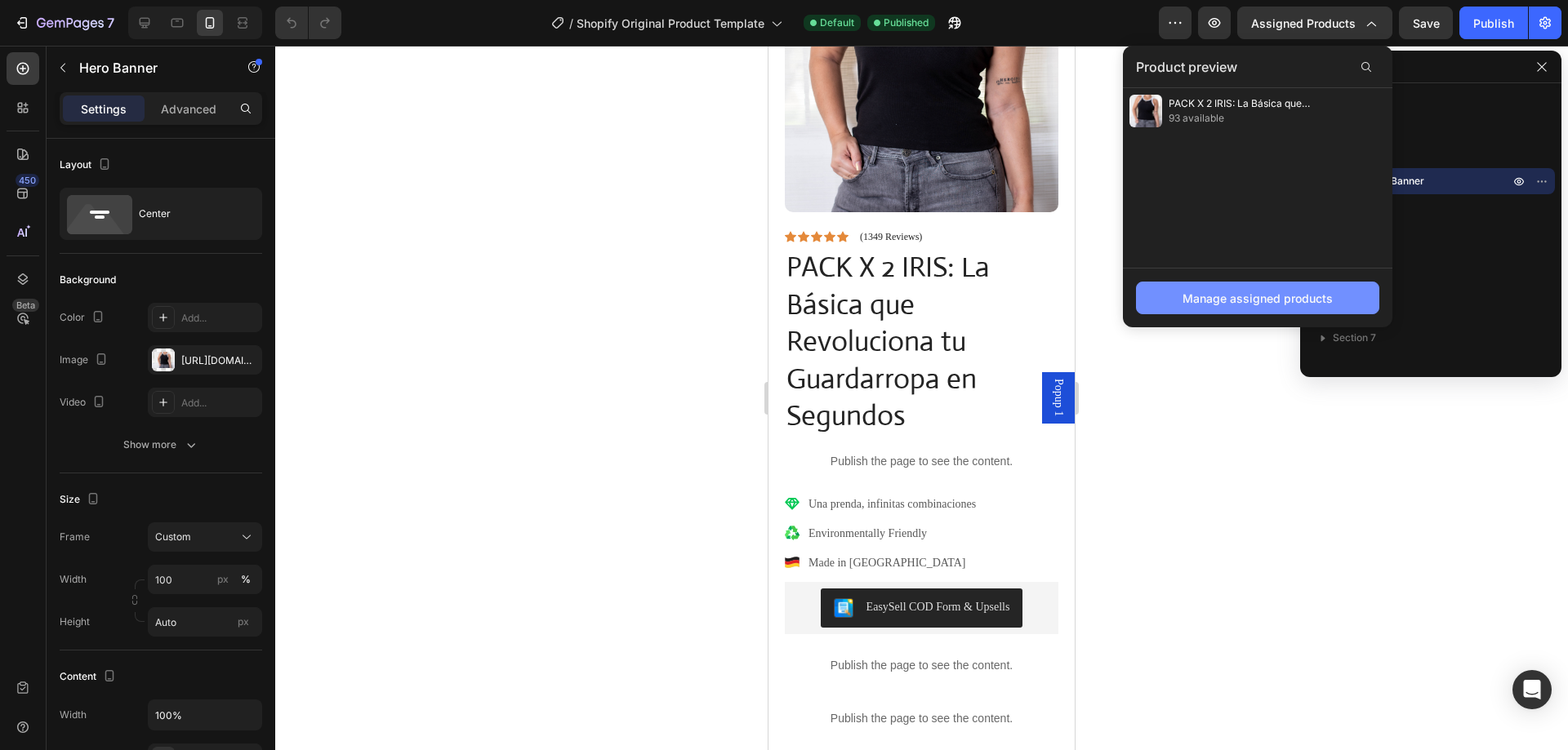
click at [1264, 291] on div "Manage assigned products" at bounding box center [1257, 298] width 150 height 17
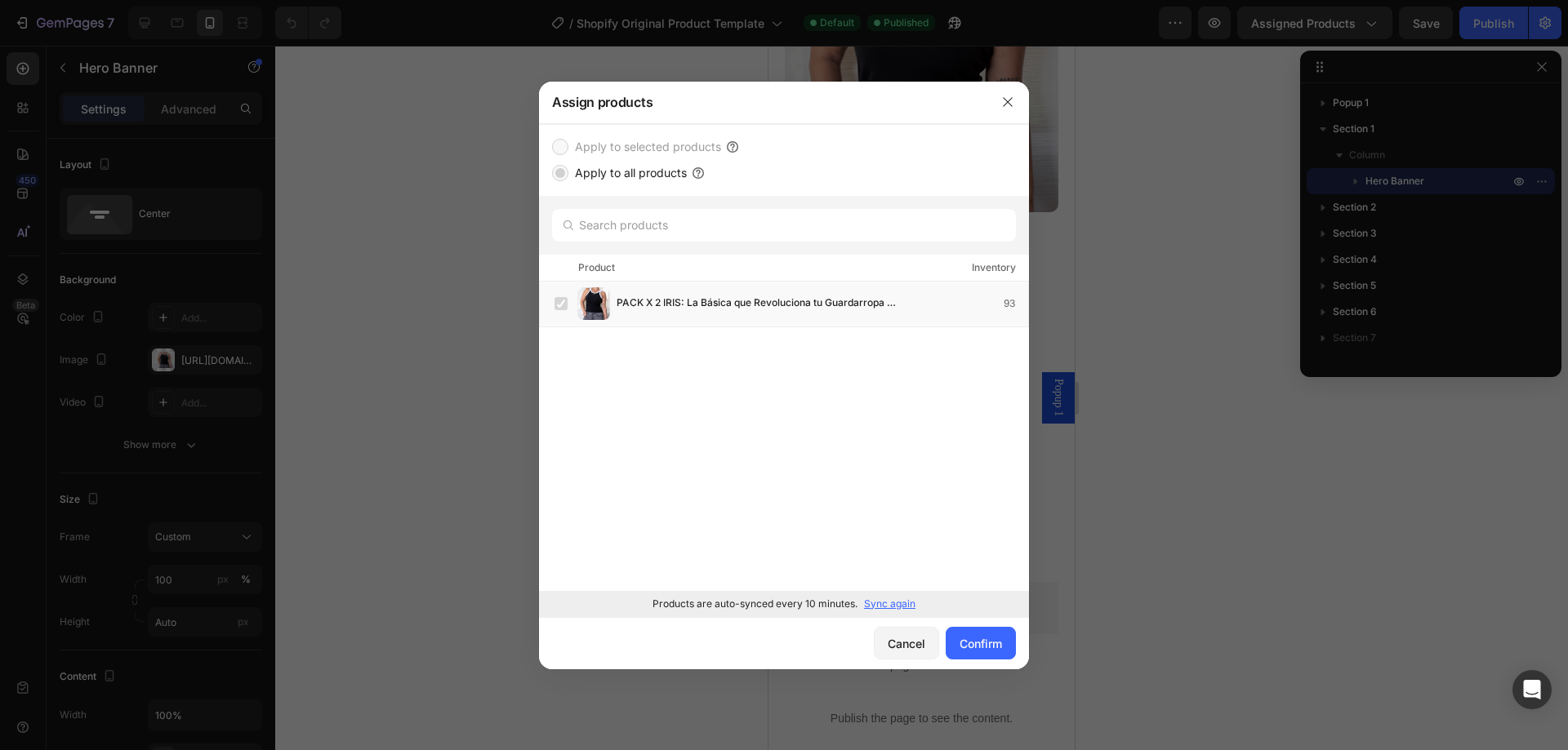
click at [662, 141] on label "Apply to selected products" at bounding box center [645, 147] width 153 height 19
click at [890, 641] on div "Cancel" at bounding box center [906, 644] width 38 height 17
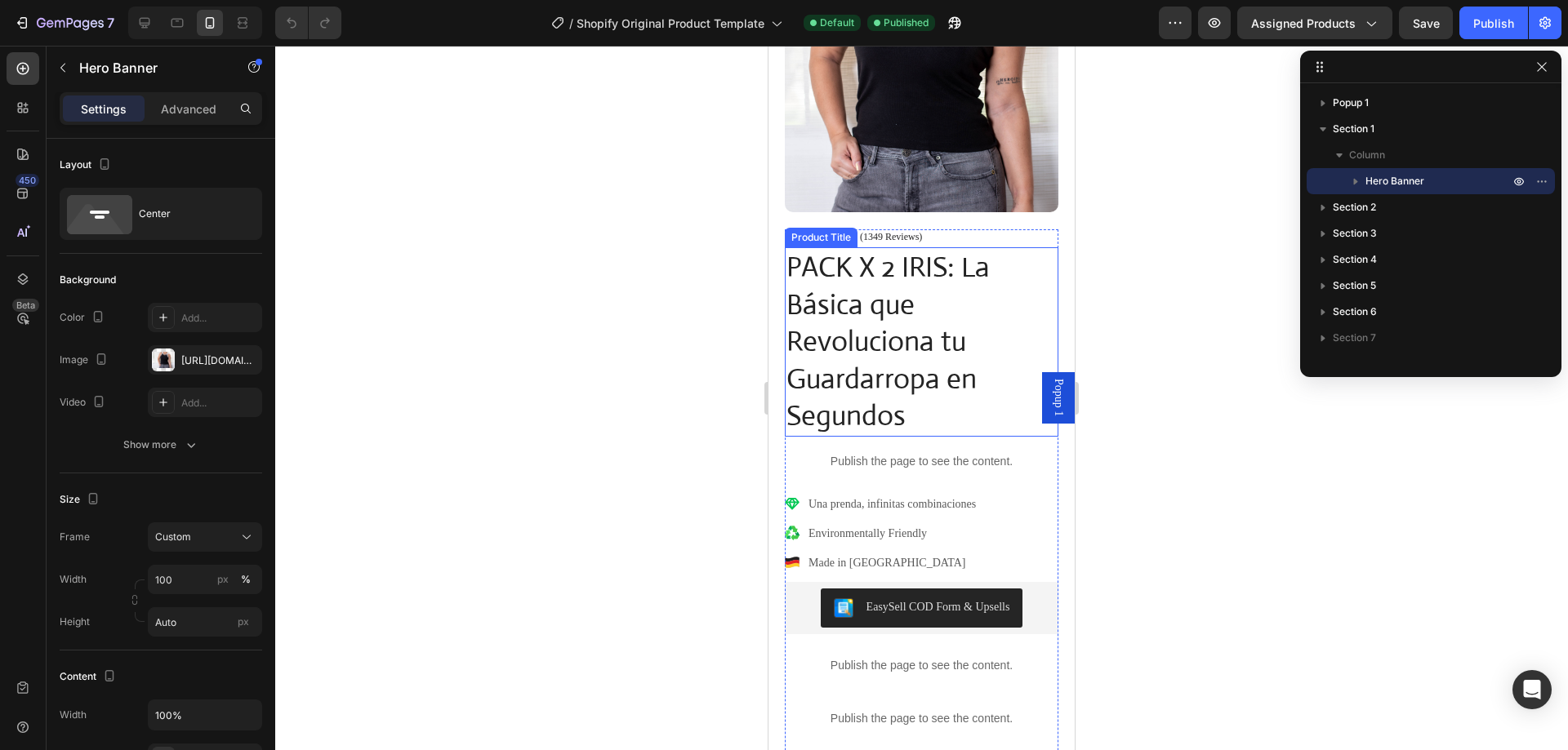
scroll to position [571, 0]
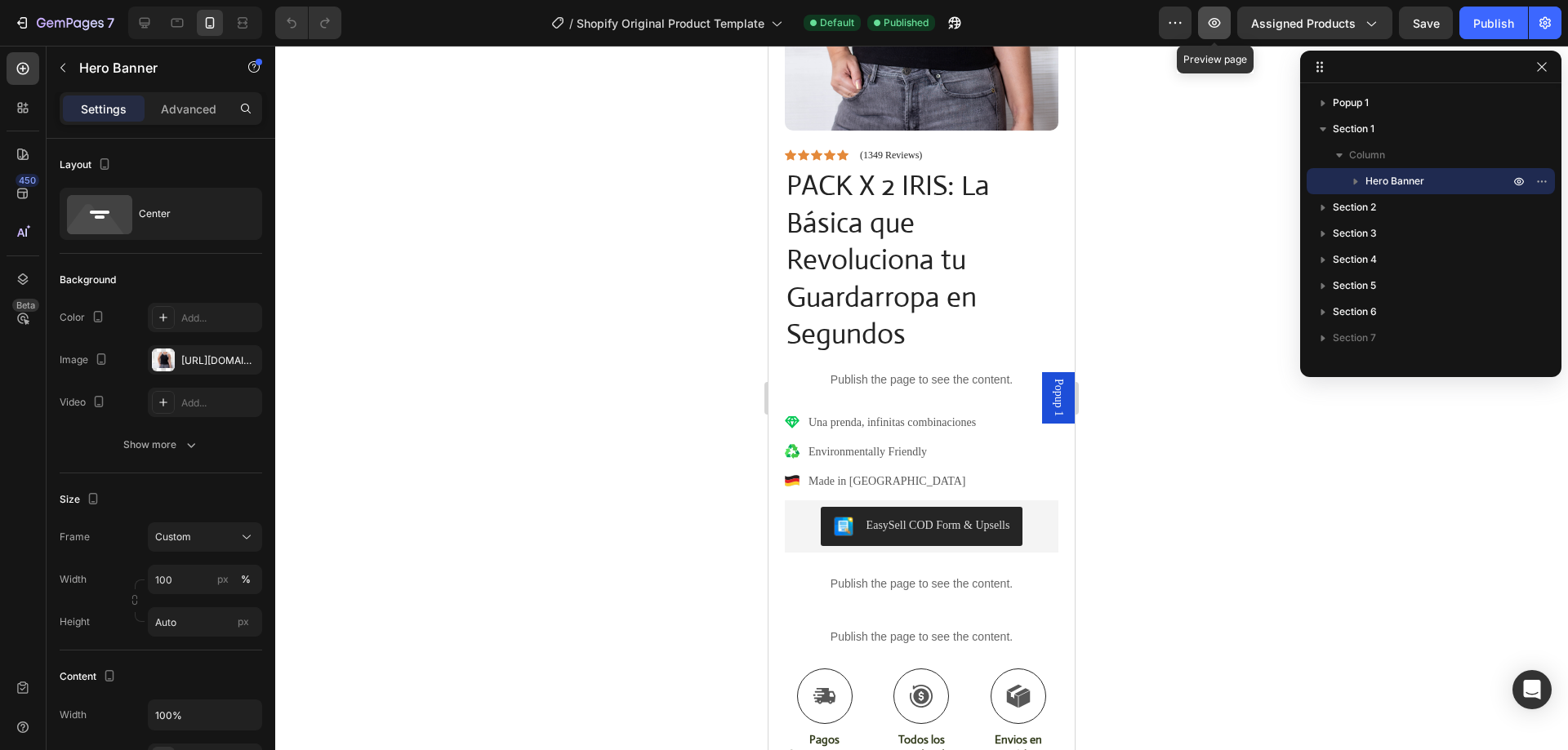
click at [1220, 21] on icon "button" at bounding box center [1214, 22] width 16 height 16
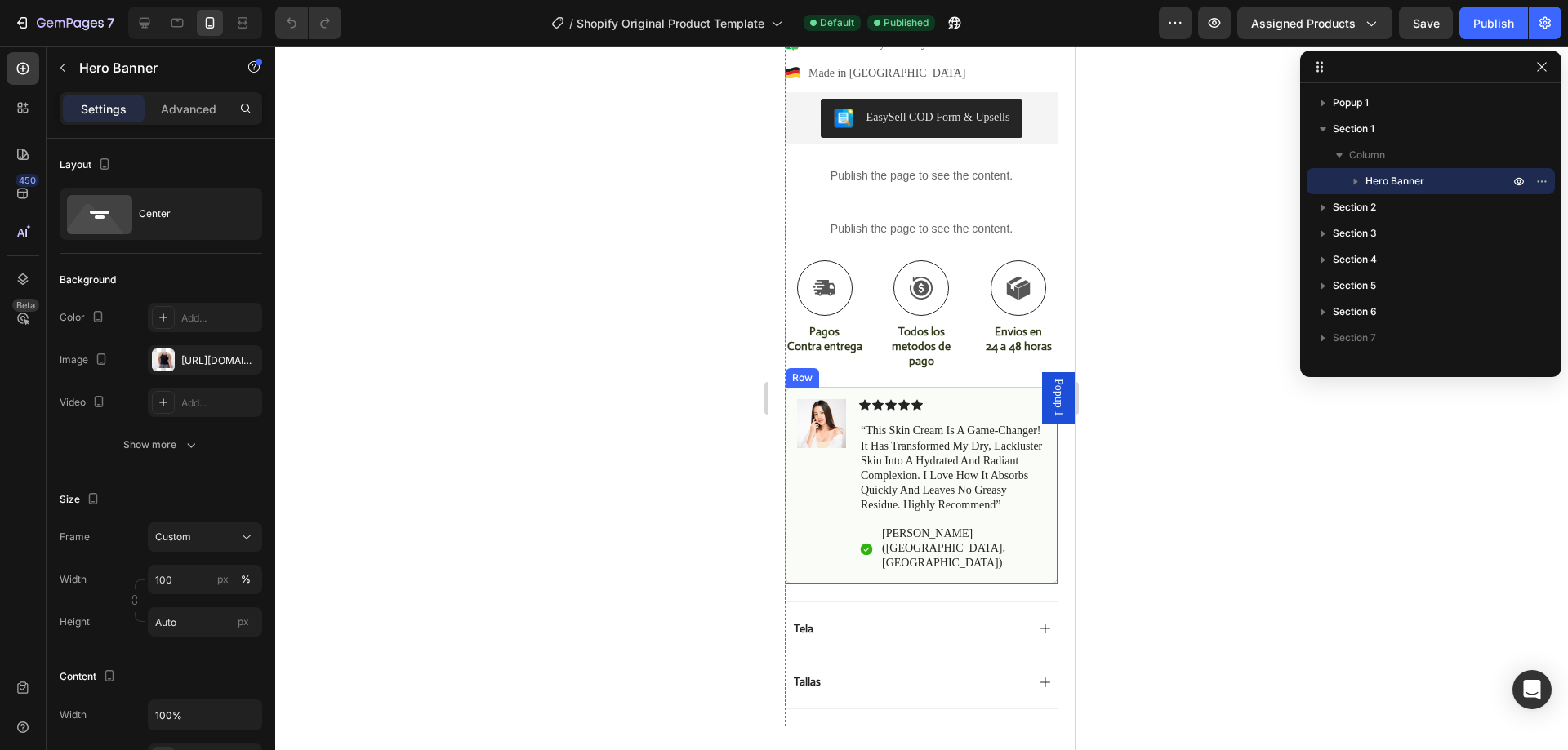
scroll to position [816, 0]
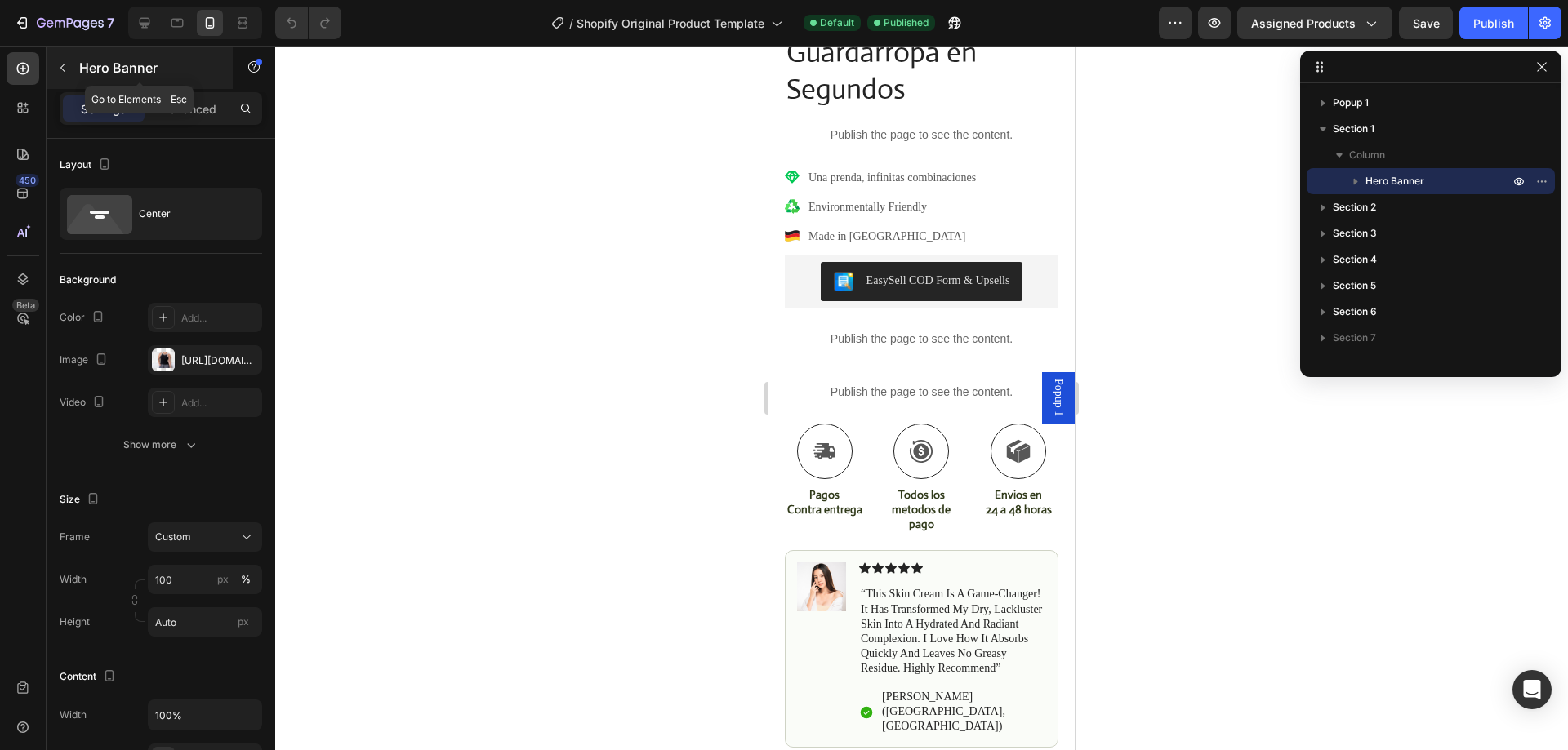
click at [65, 71] on icon "button" at bounding box center [63, 68] width 13 height 13
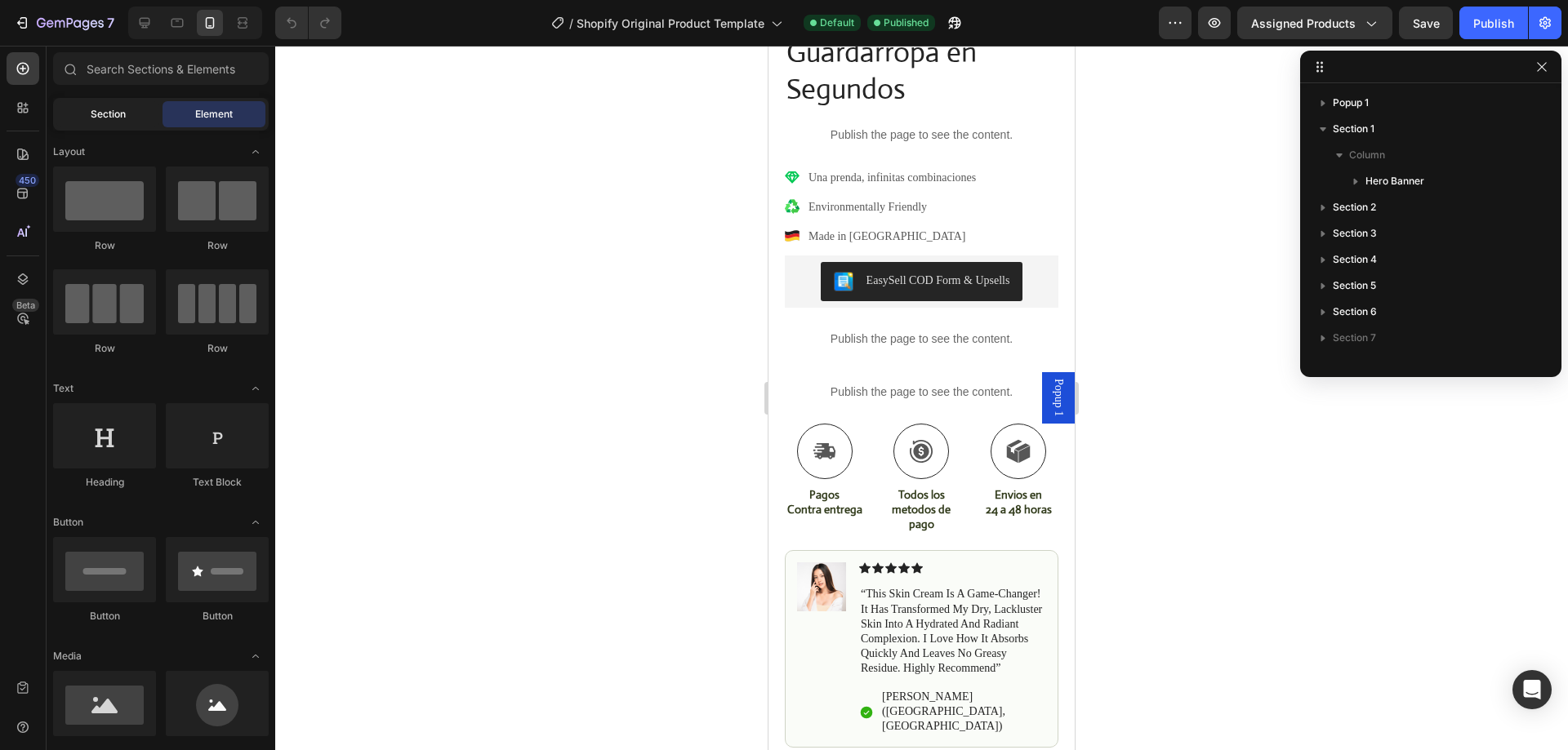
click at [108, 114] on span "Section" at bounding box center [108, 113] width 36 height 14
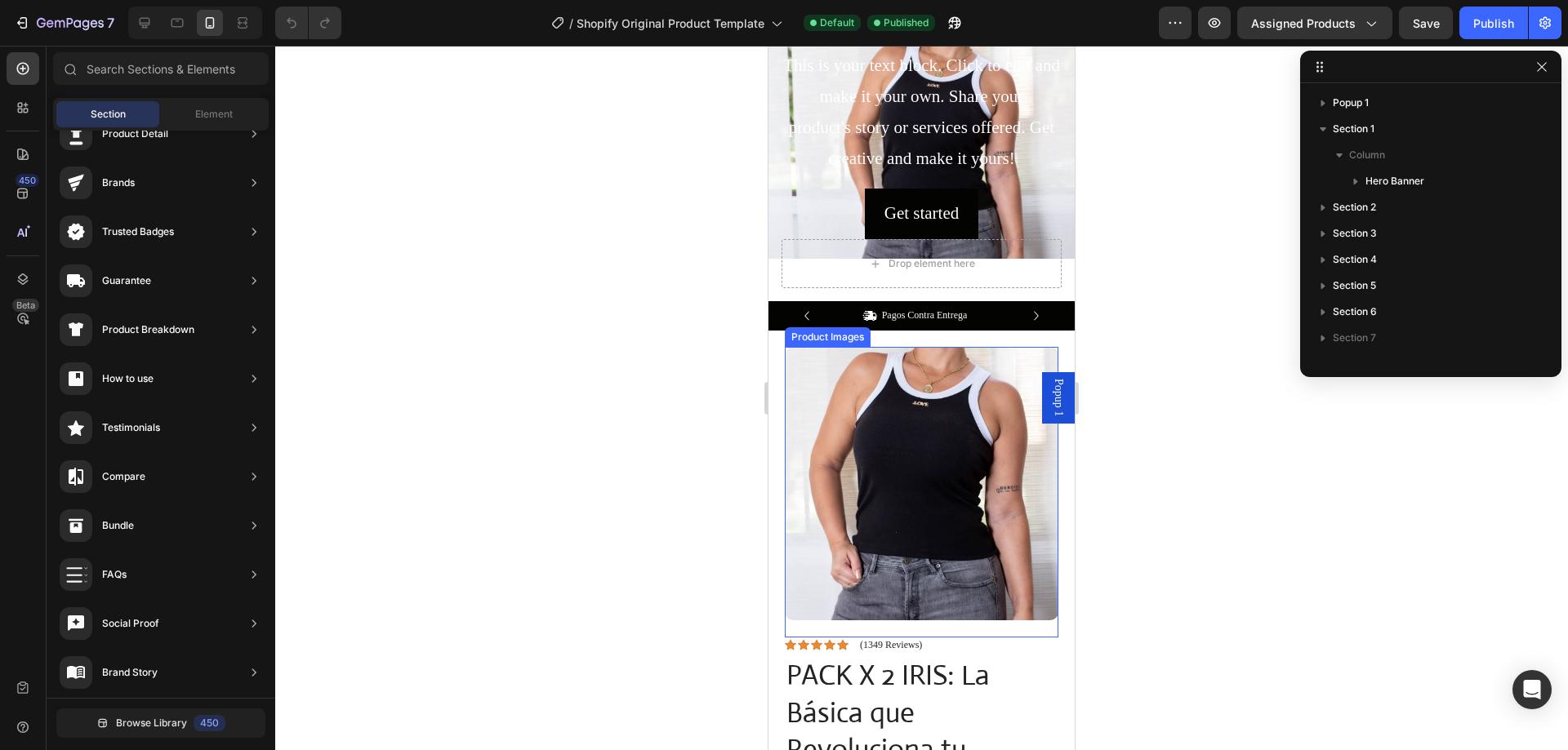
scroll to position [0, 0]
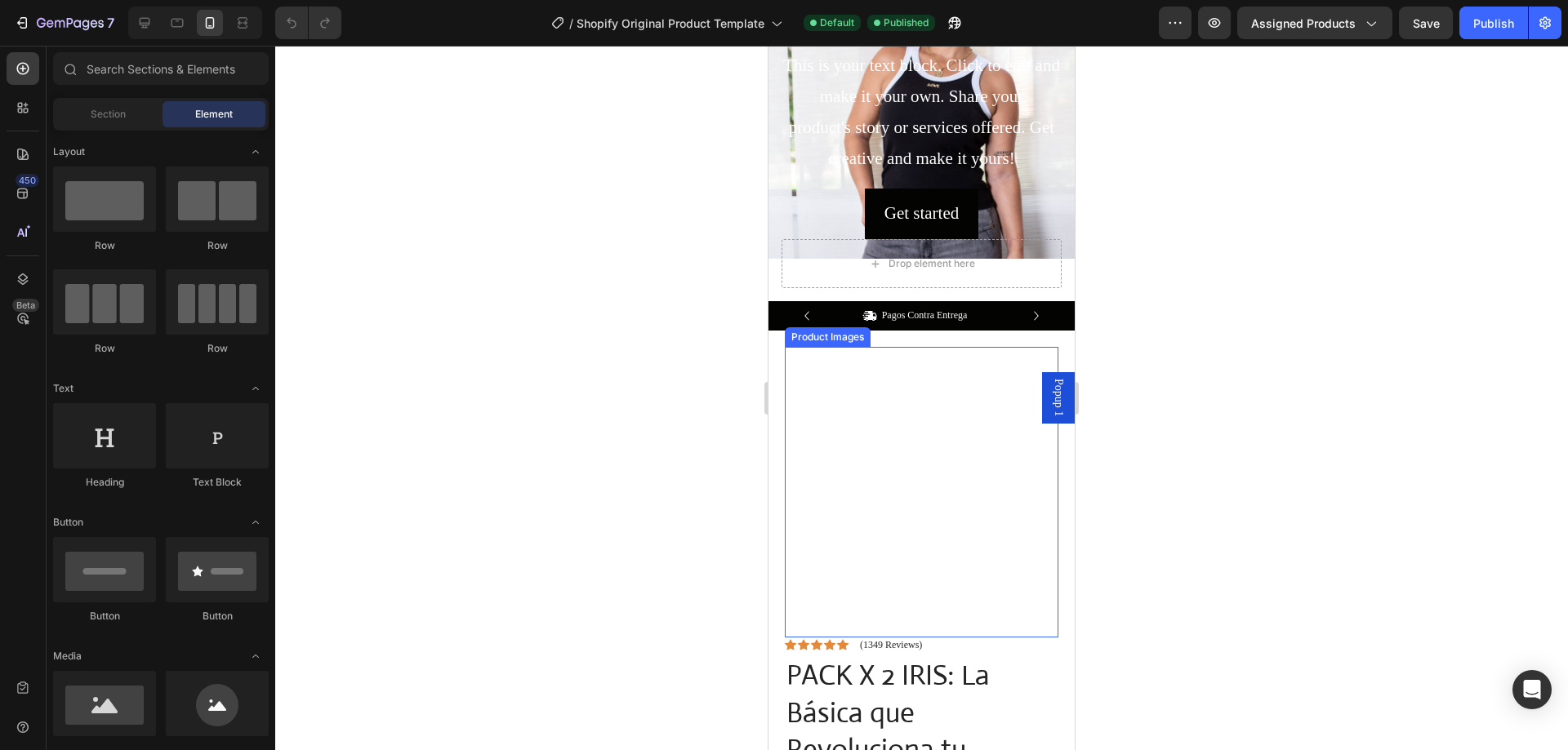
scroll to position [245, 0]
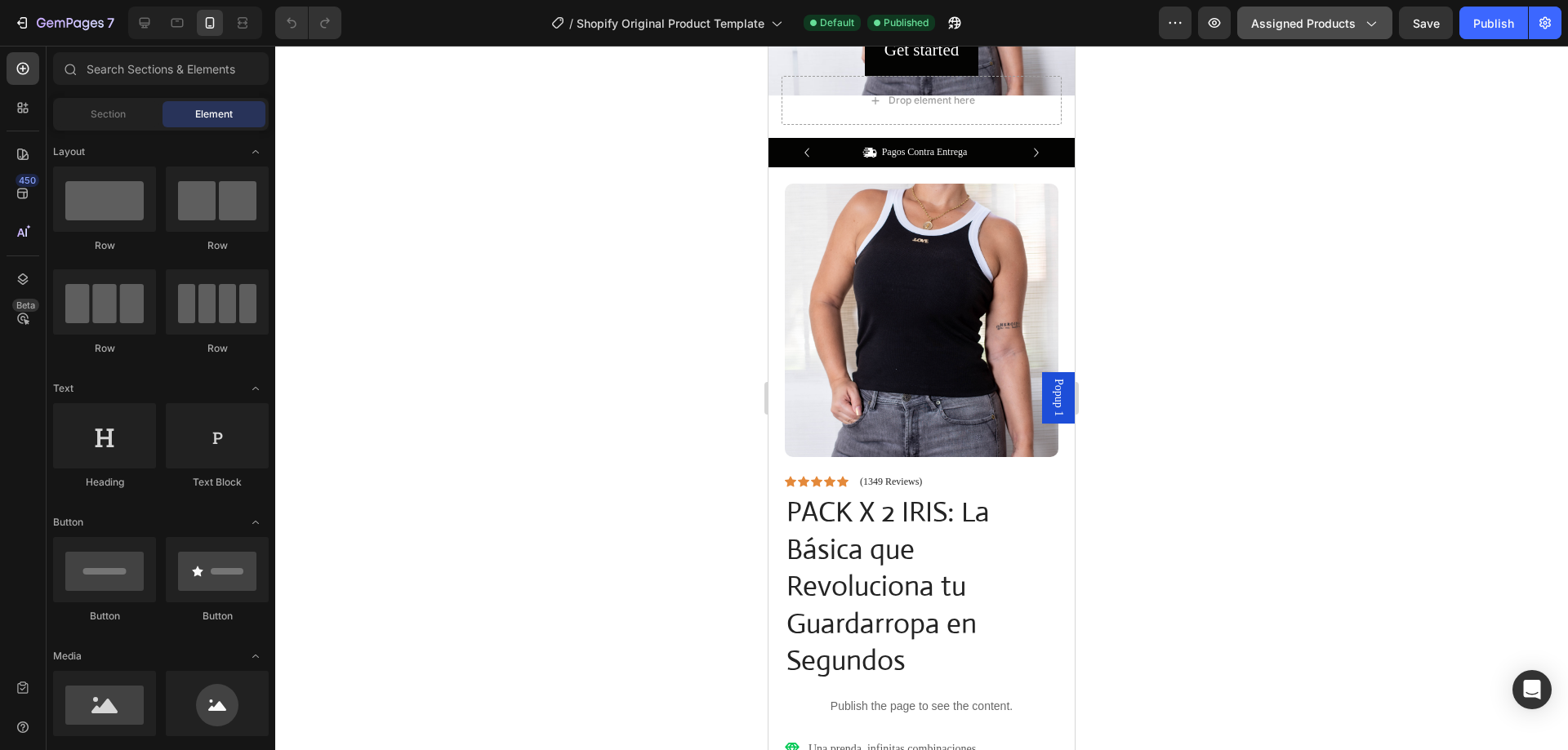
click at [1302, 27] on span "Assigned Products" at bounding box center [1303, 23] width 105 height 17
click at [8, 30] on button "7" at bounding box center [64, 23] width 115 height 33
